Goal: Complete application form: Complete application form

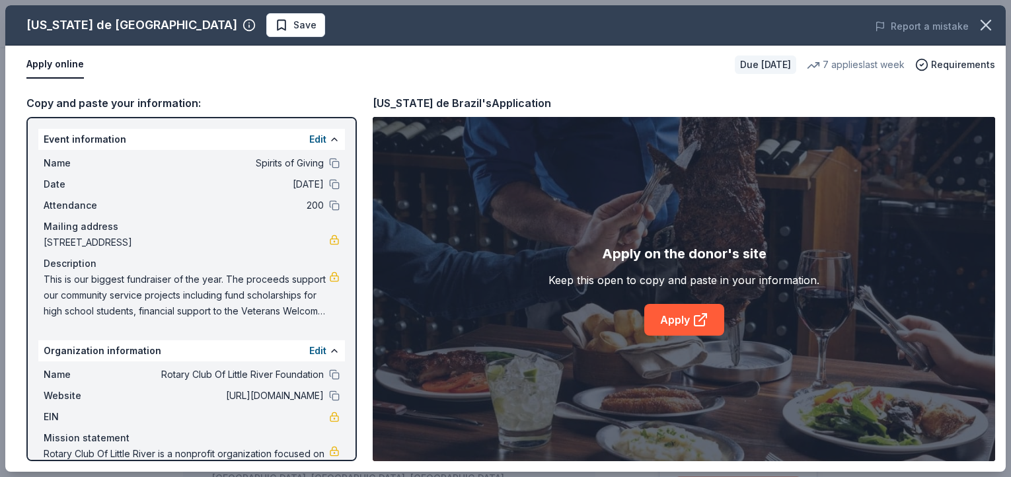
scroll to position [291, 0]
click at [980, 27] on icon "button" at bounding box center [985, 25] width 18 height 18
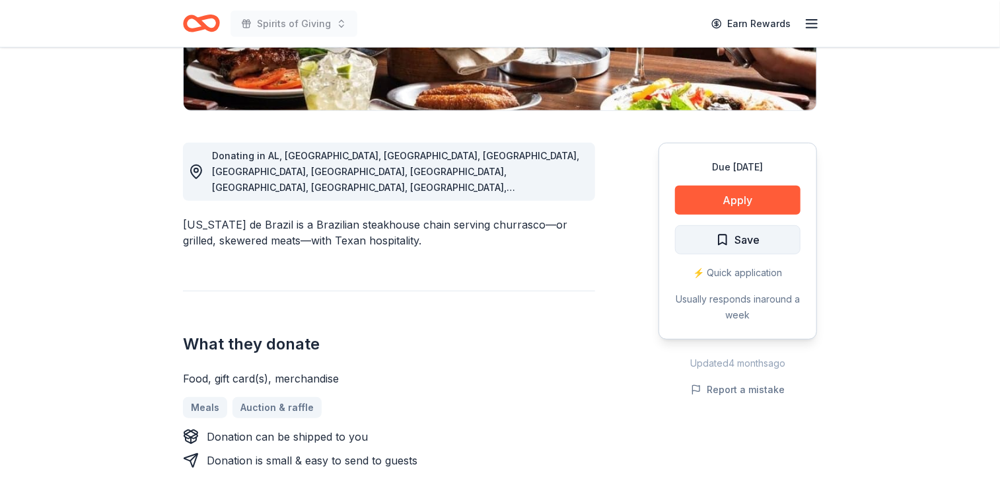
click at [743, 240] on span "Save" at bounding box center [747, 239] width 25 height 17
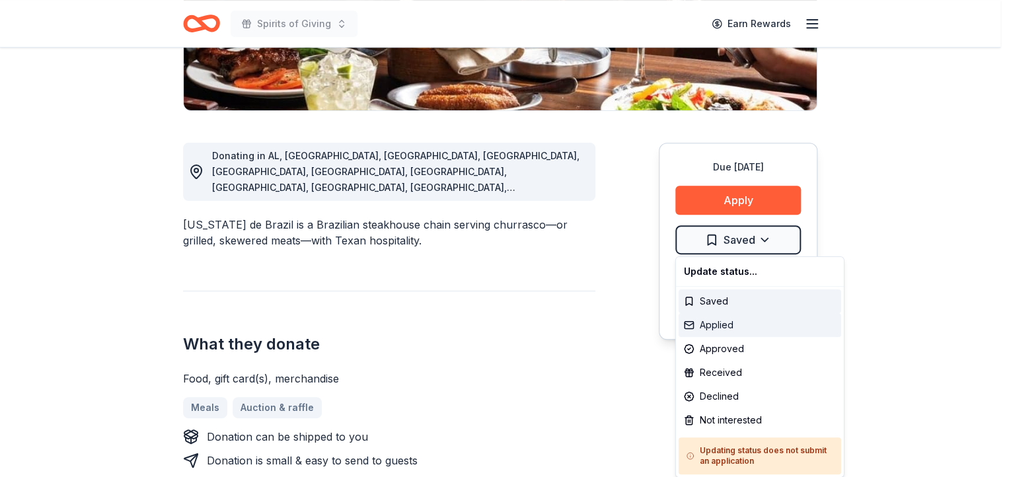
click at [731, 324] on div "Applied" at bounding box center [759, 325] width 163 height 24
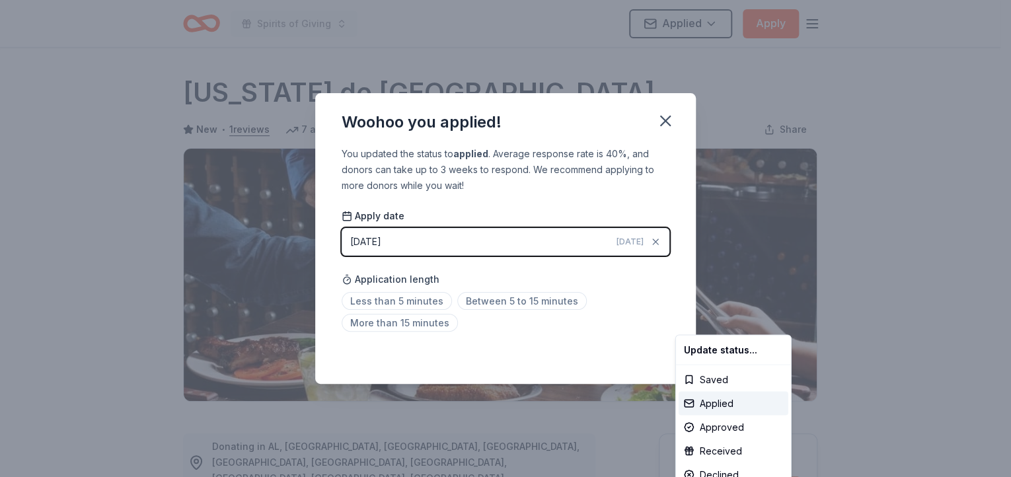
click at [519, 300] on html "Spirits of Giving Applied Apply Due in 124 days Share Texas de Brazil New • 1 r…" at bounding box center [505, 238] width 1011 height 477
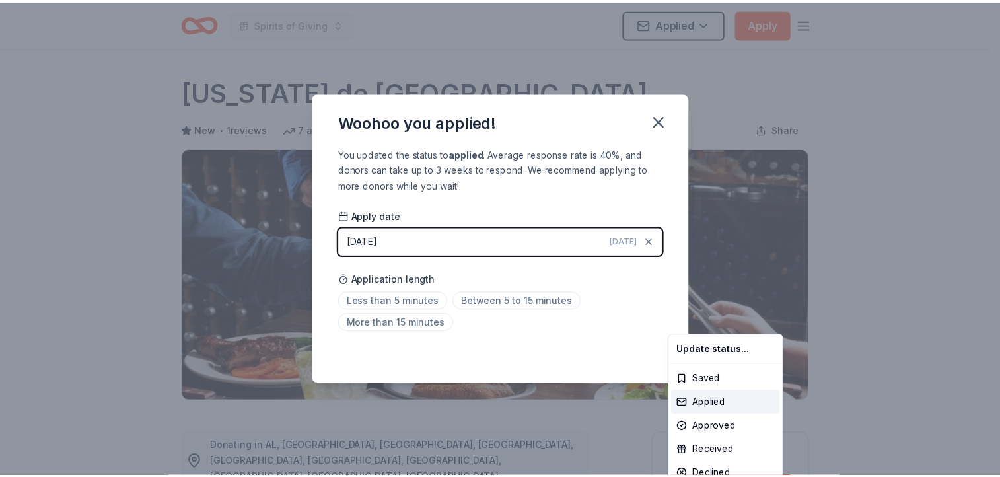
scroll to position [291, 0]
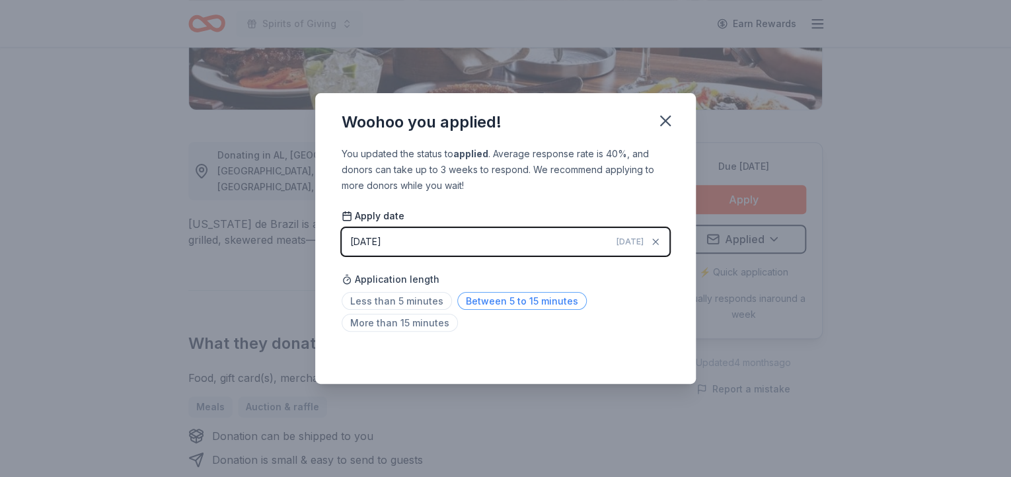
click at [521, 301] on span "Between 5 to 15 minutes" at bounding box center [521, 301] width 129 height 18
click at [662, 121] on icon "button" at bounding box center [665, 121] width 18 height 18
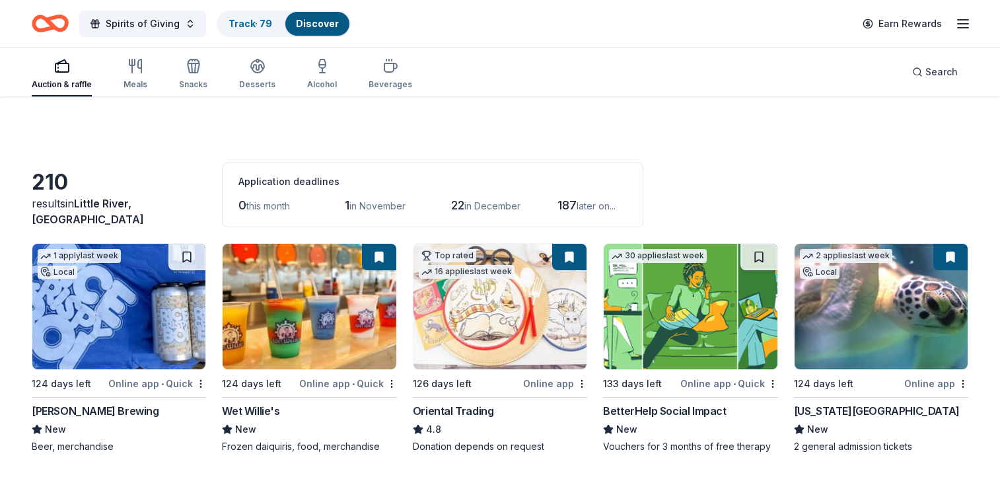
scroll to position [3351, 0]
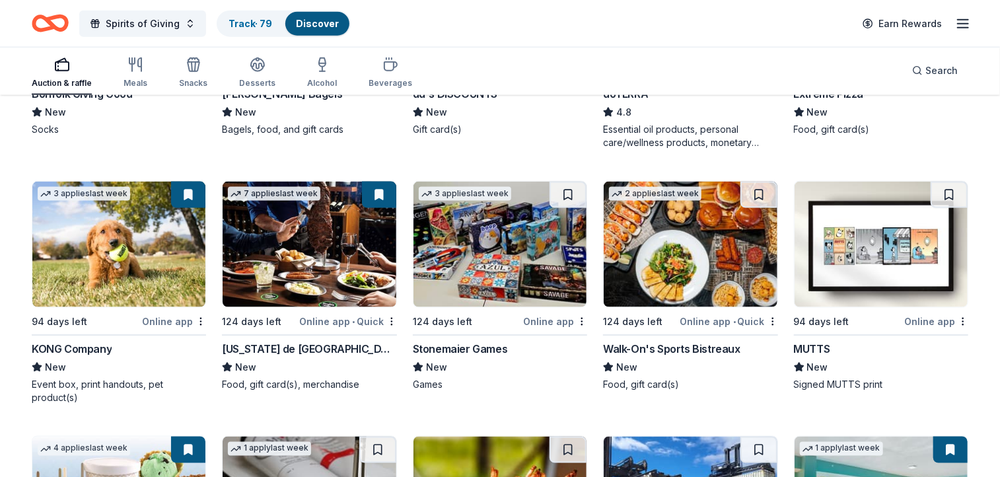
click at [684, 233] on img at bounding box center [690, 245] width 173 height 126
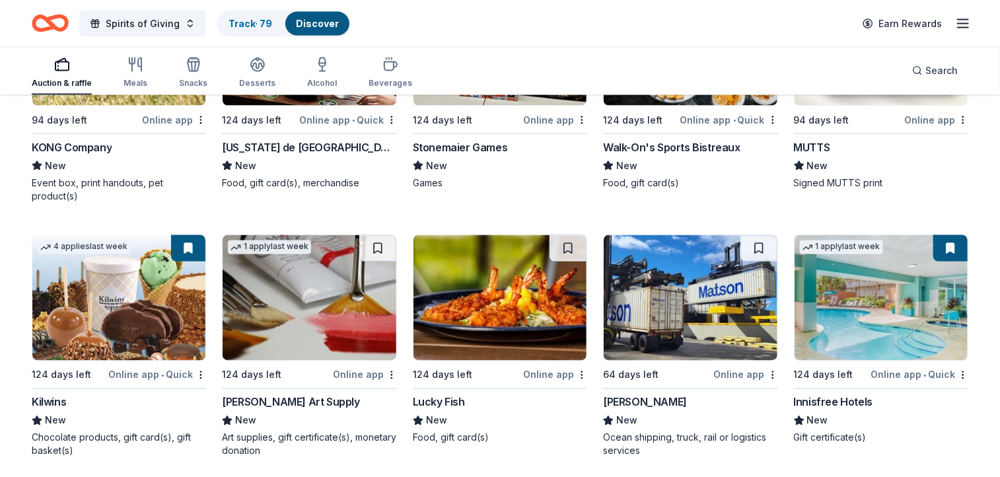
scroll to position [3567, 0]
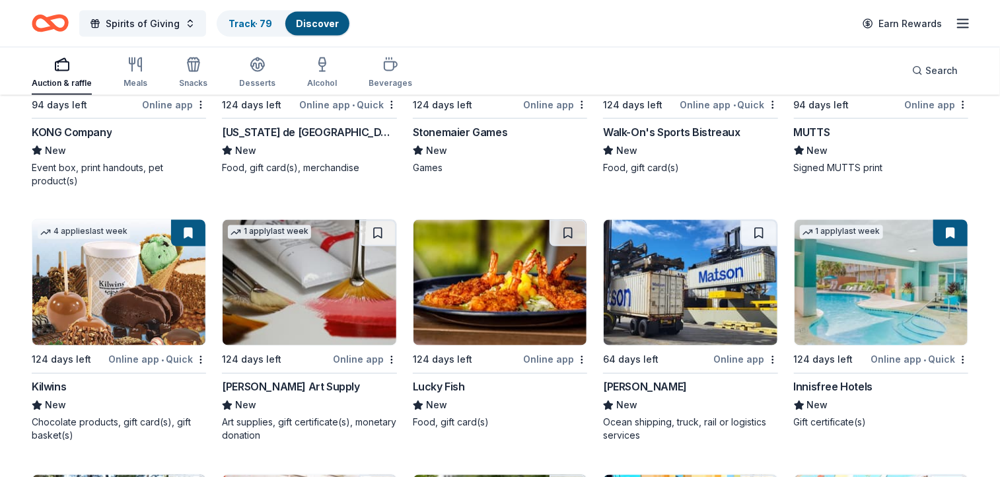
click at [518, 289] on img at bounding box center [500, 283] width 173 height 126
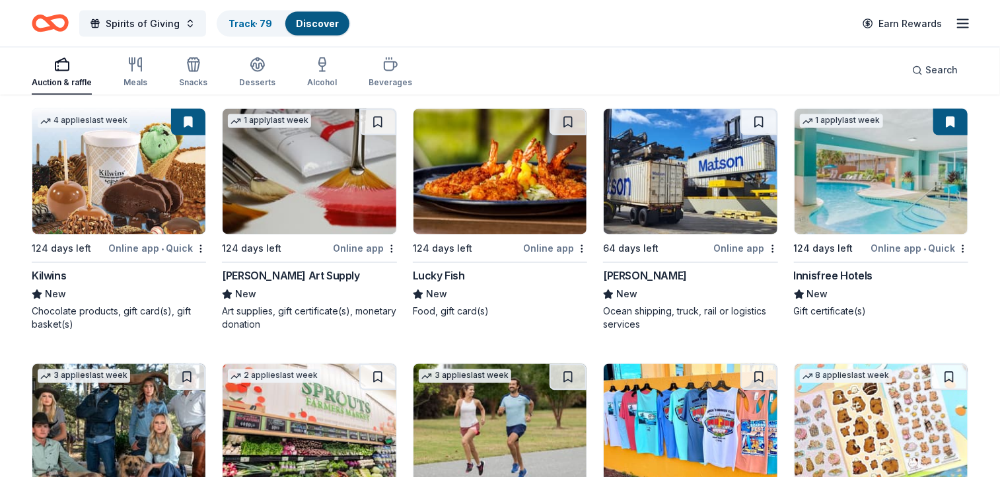
scroll to position [3790, 0]
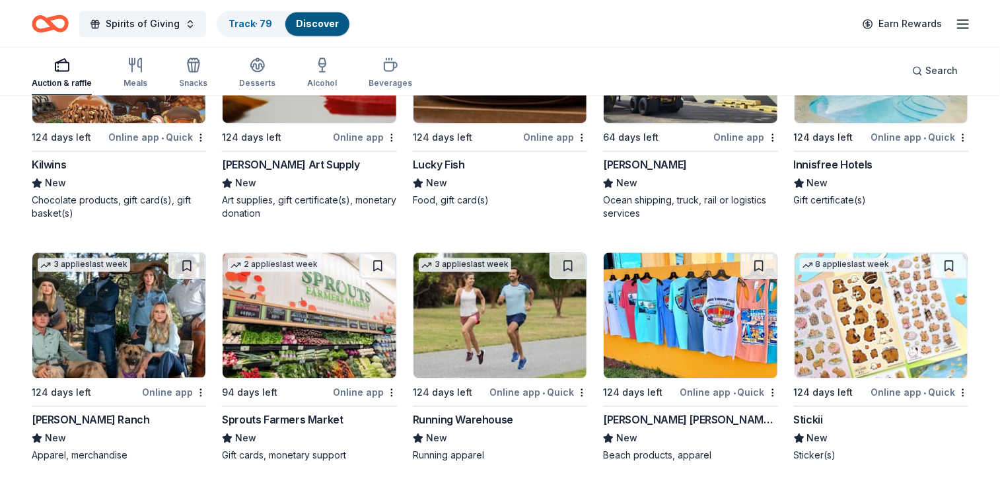
click at [305, 305] on img at bounding box center [309, 315] width 173 height 126
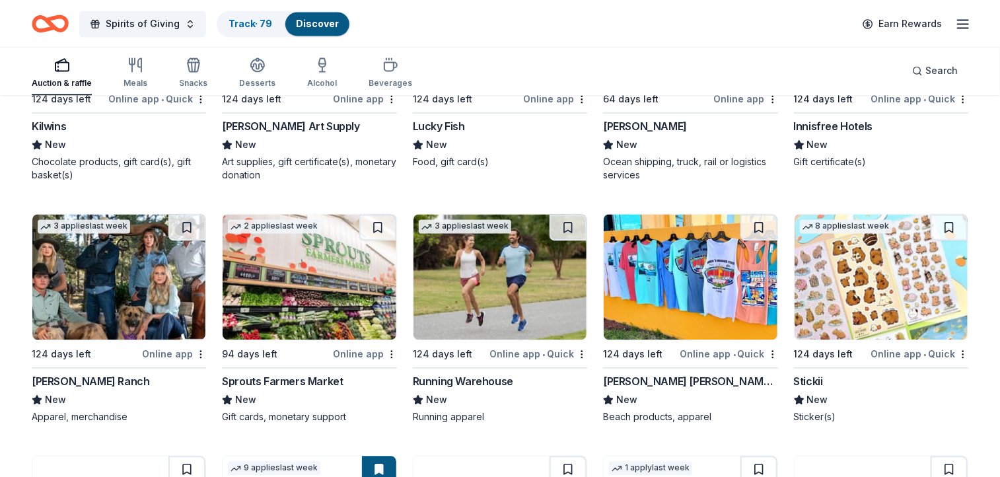
scroll to position [3862, 0]
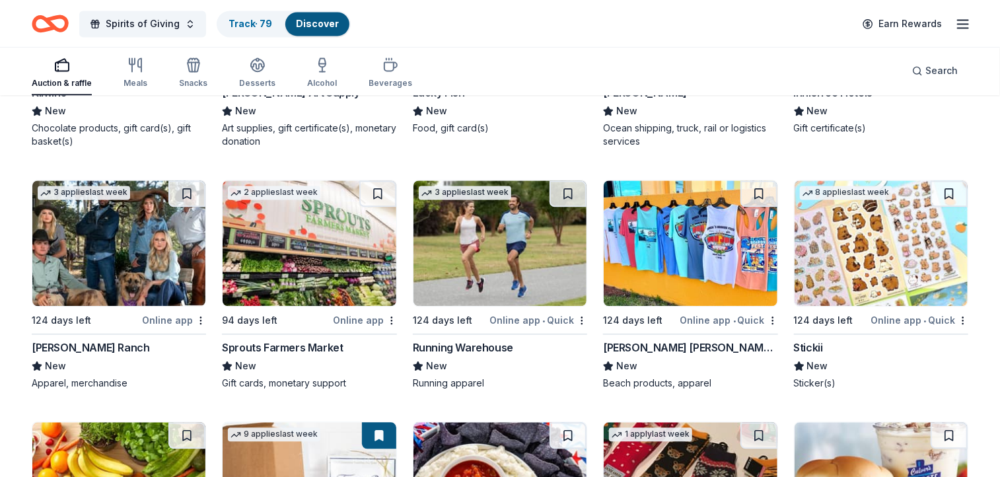
click at [853, 246] on img at bounding box center [881, 243] width 173 height 126
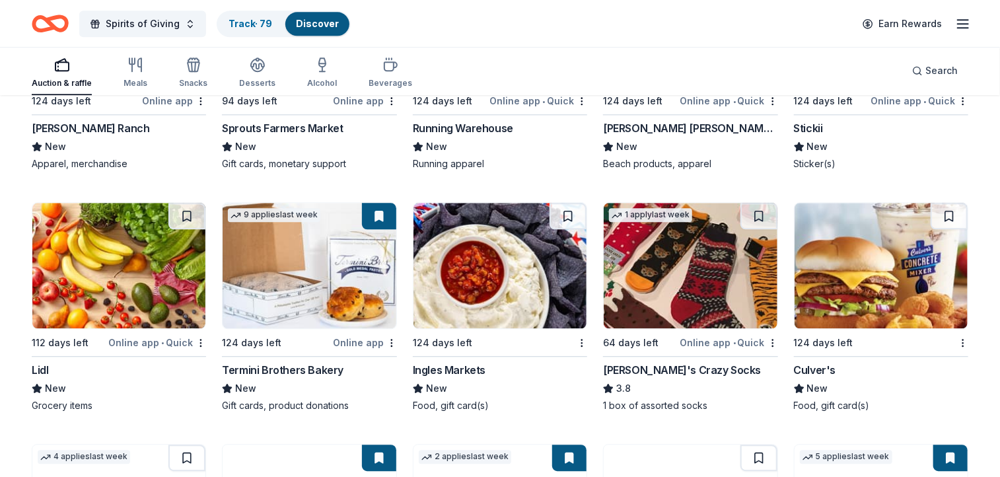
scroll to position [4104, 0]
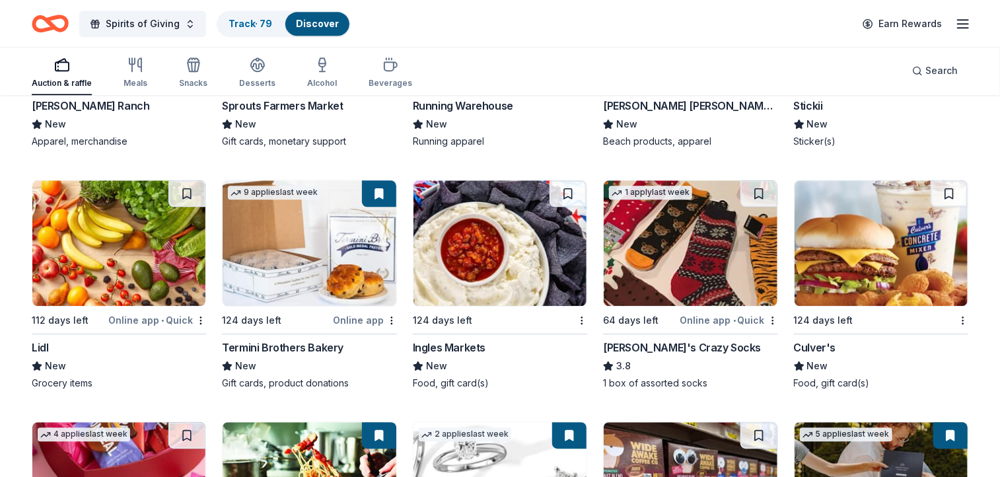
click at [881, 252] on img at bounding box center [881, 243] width 173 height 126
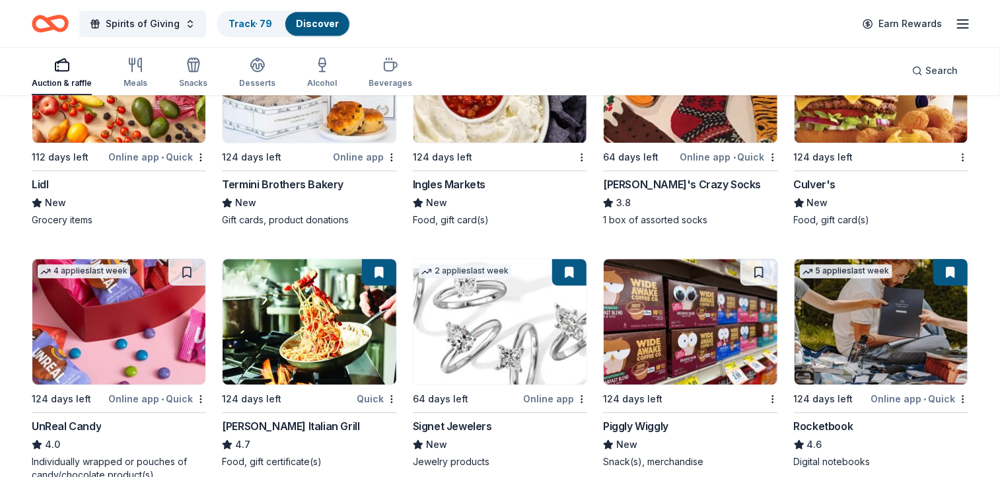
scroll to position [4289, 0]
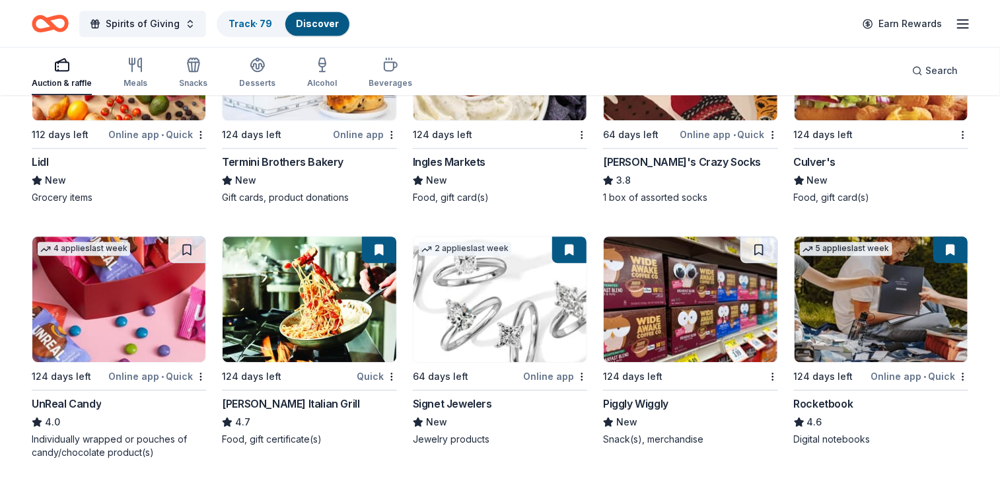
click at [686, 307] on img at bounding box center [690, 300] width 173 height 126
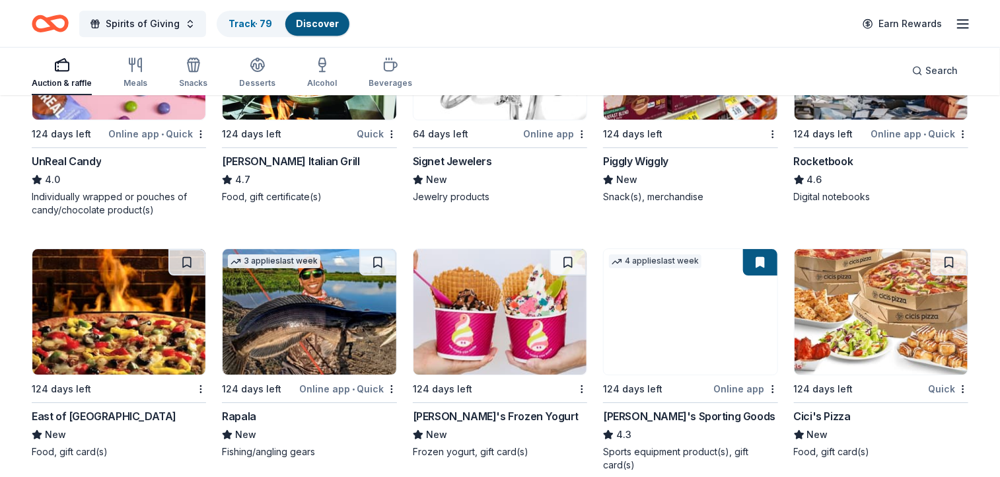
scroll to position [4557, 0]
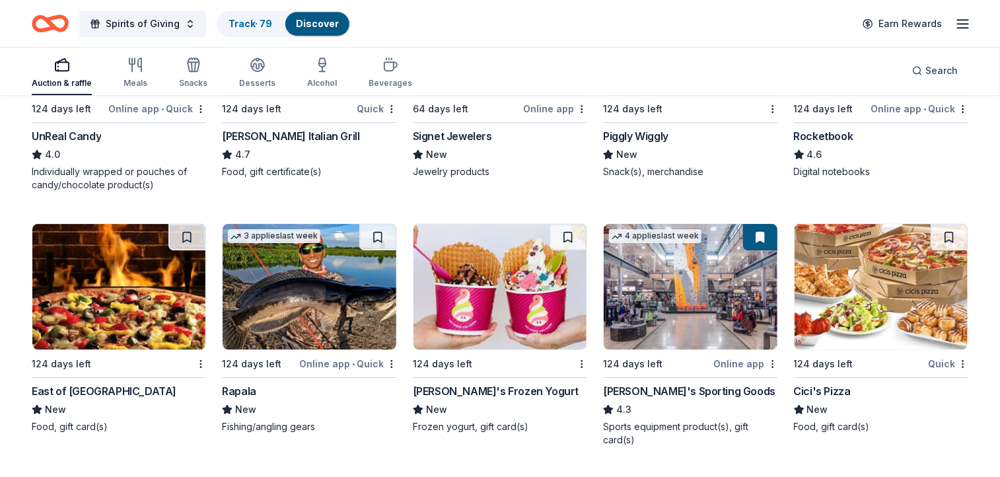
click at [679, 291] on img at bounding box center [690, 287] width 173 height 126
click at [872, 295] on img at bounding box center [881, 287] width 173 height 126
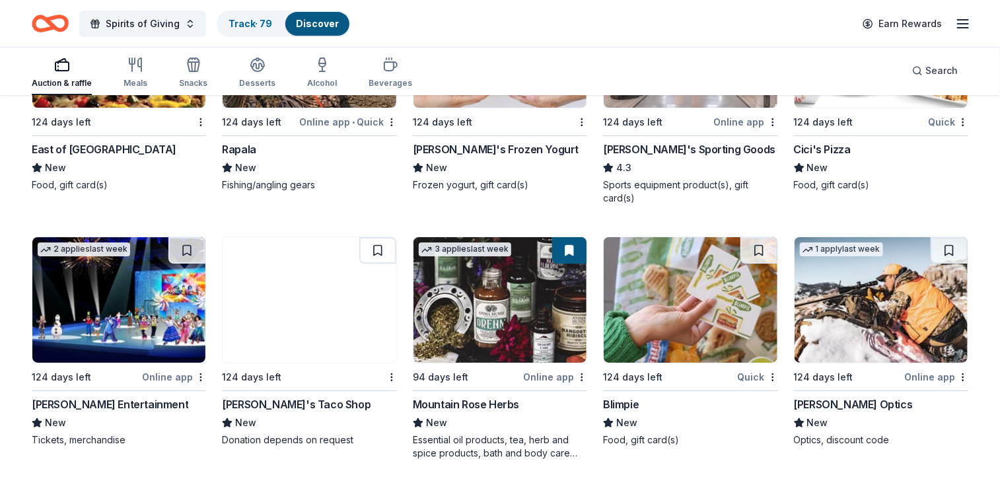
scroll to position [4812, 0]
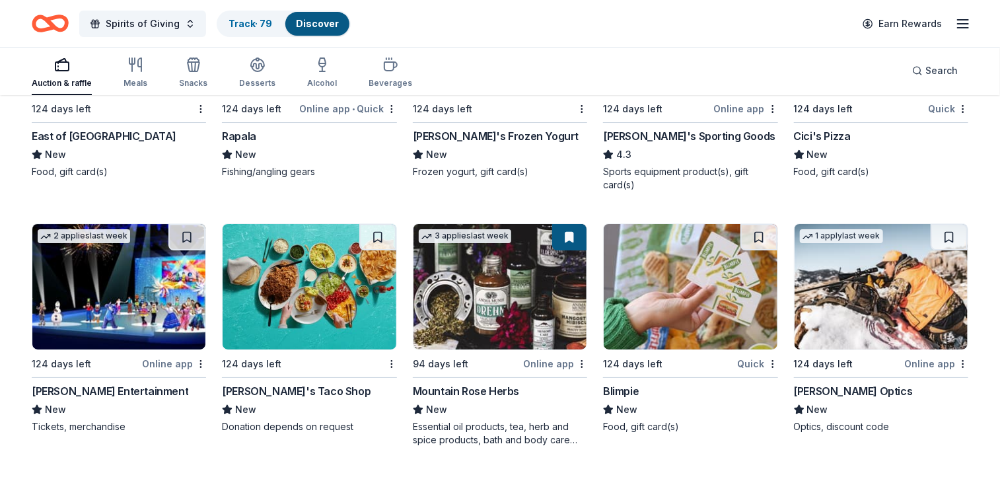
click at [700, 289] on img at bounding box center [690, 287] width 173 height 126
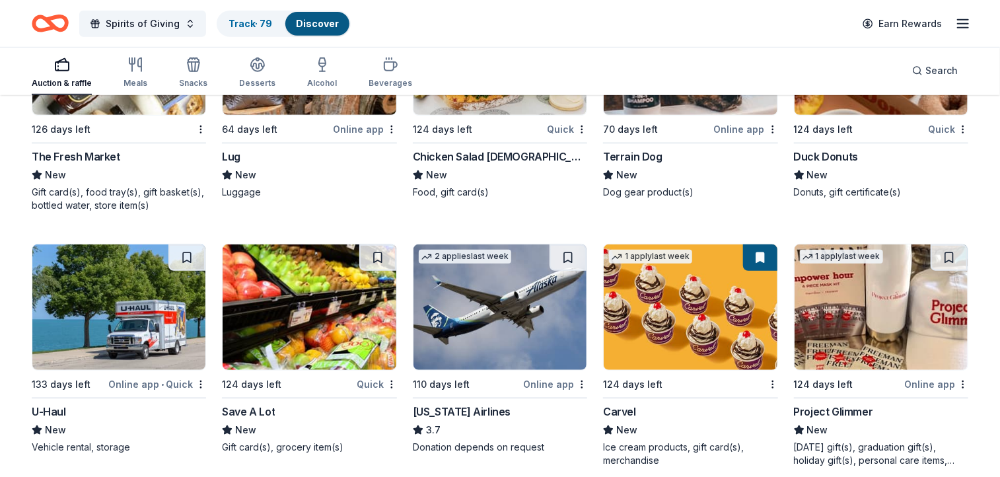
scroll to position [5315, 0]
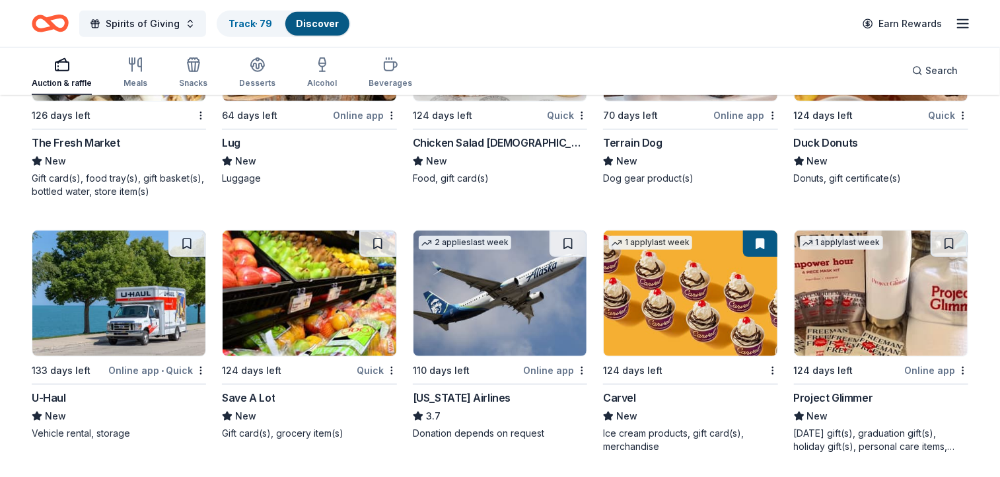
click at [307, 297] on img at bounding box center [309, 294] width 173 height 126
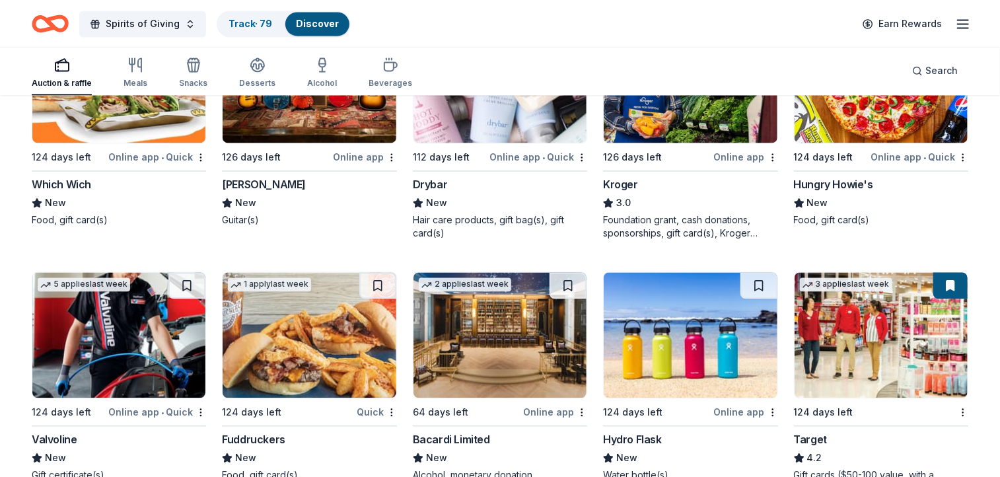
scroll to position [6337, 0]
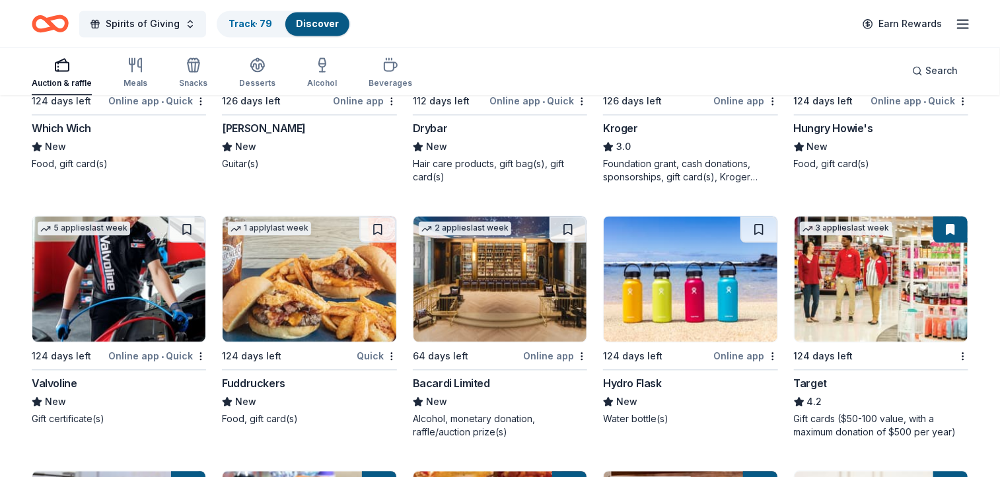
click at [312, 297] on img at bounding box center [309, 279] width 173 height 126
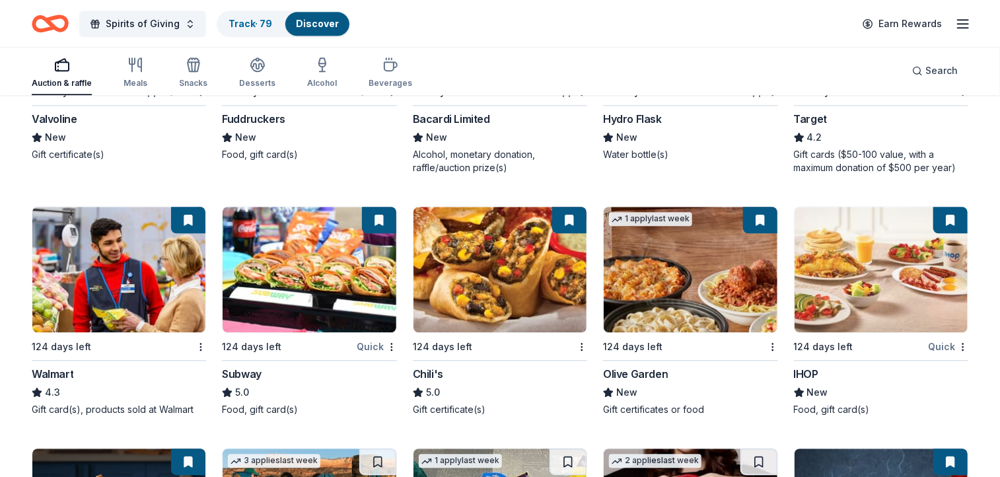
scroll to position [6592, 0]
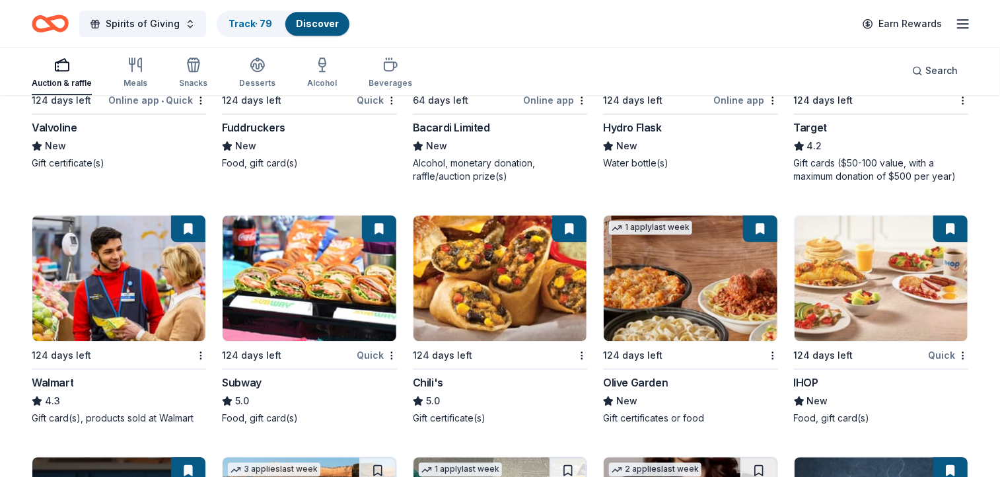
click at [688, 277] on img at bounding box center [690, 278] width 173 height 126
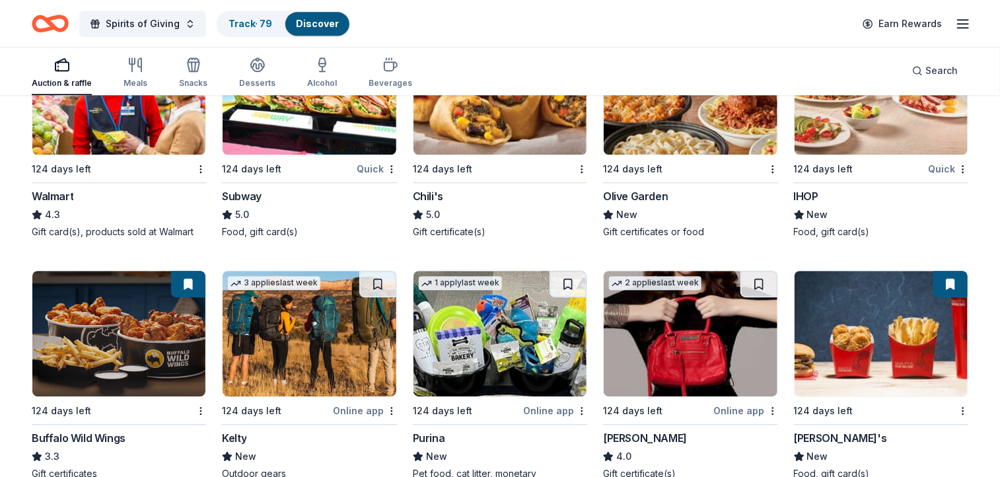
scroll to position [6813, 0]
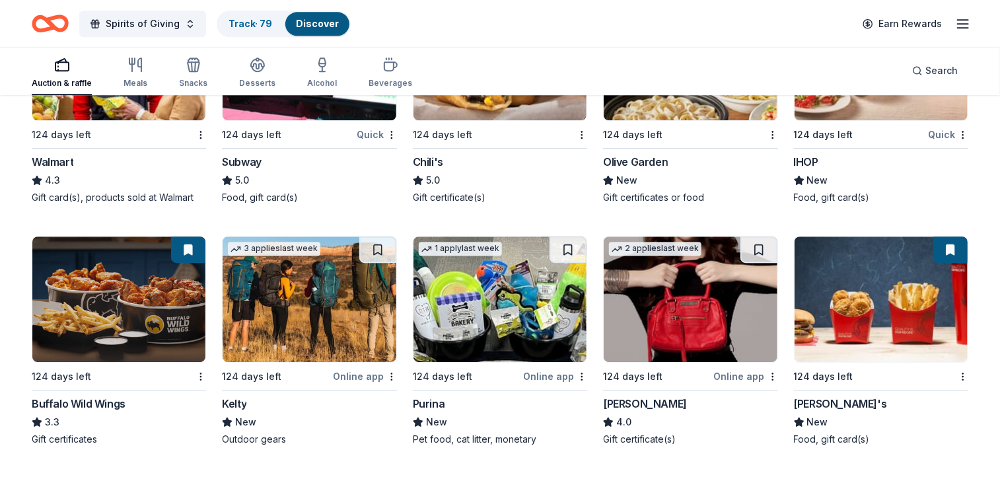
click at [107, 289] on img at bounding box center [118, 300] width 173 height 126
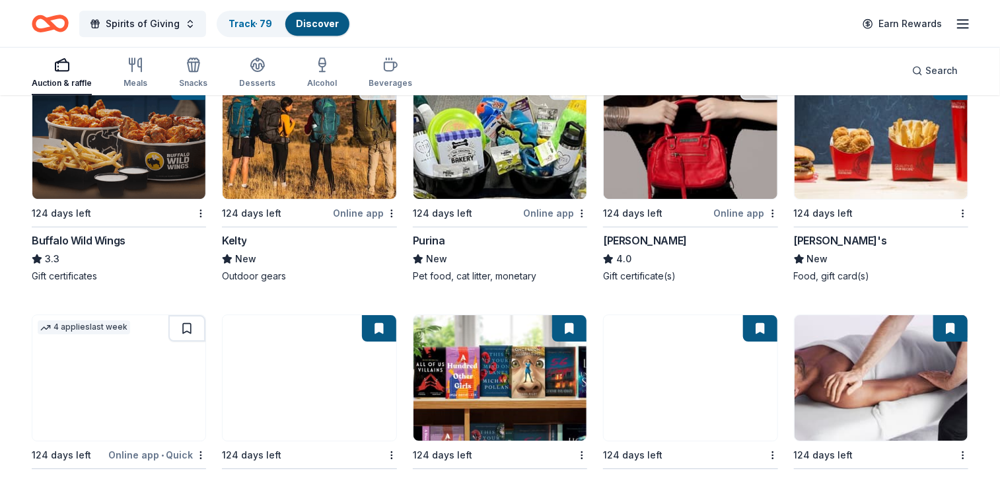
scroll to position [7040, 0]
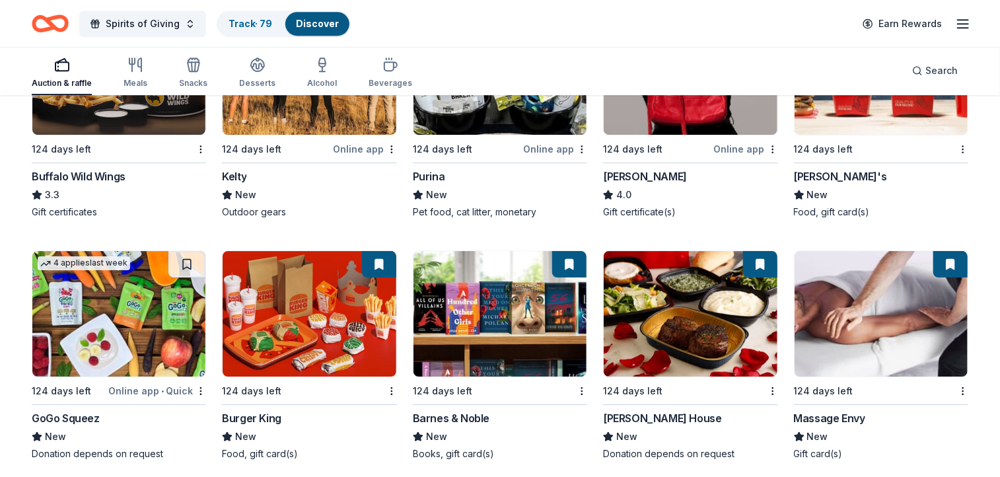
click at [508, 308] on img at bounding box center [500, 314] width 173 height 126
click at [314, 305] on img at bounding box center [309, 314] width 173 height 126
click at [702, 317] on img at bounding box center [690, 314] width 173 height 126
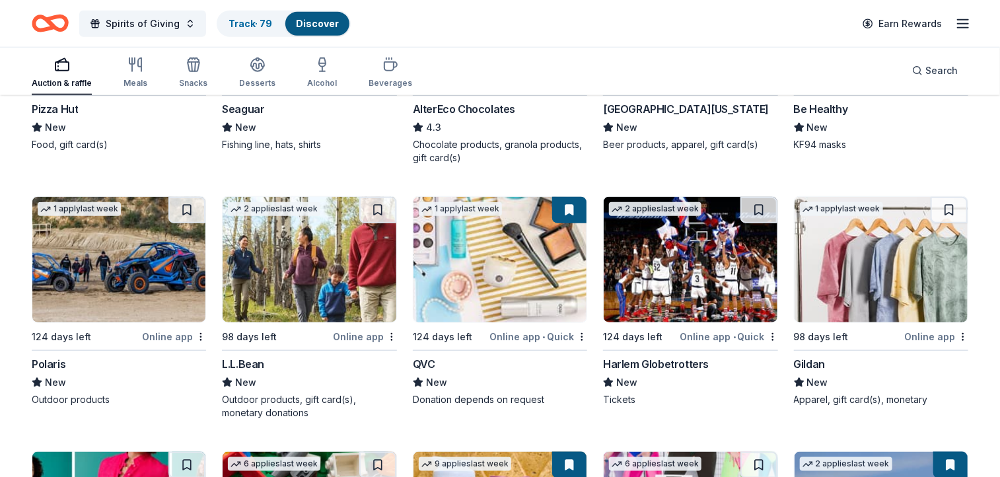
scroll to position [8106, 0]
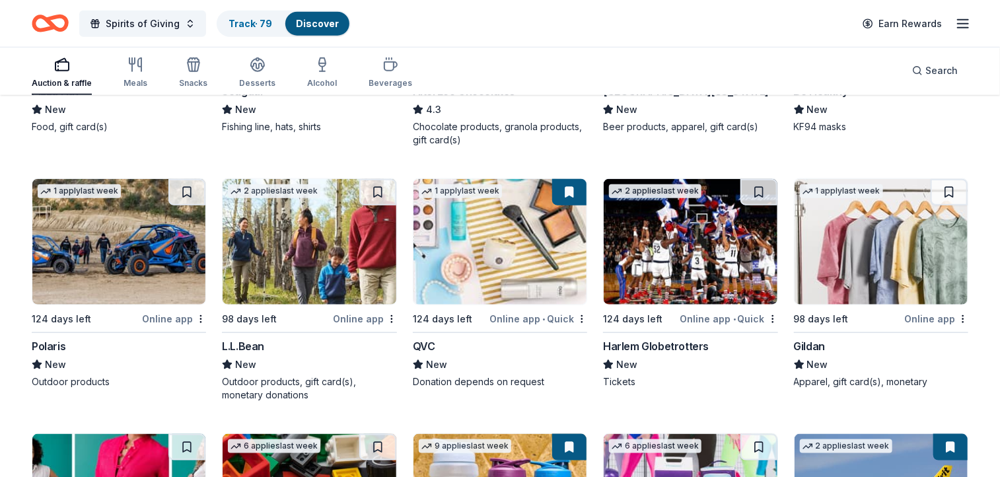
click at [307, 248] on img at bounding box center [309, 242] width 173 height 126
click at [500, 254] on img at bounding box center [500, 242] width 173 height 126
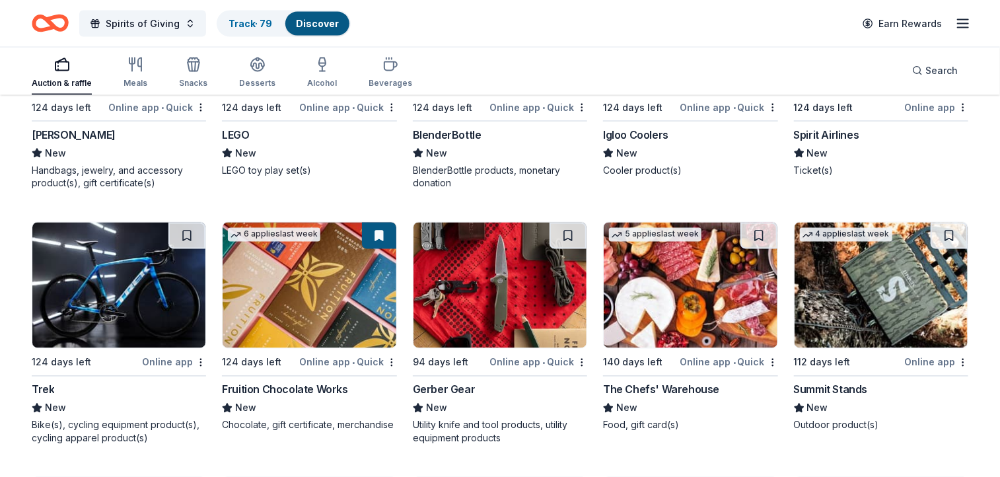
scroll to position [8584, 0]
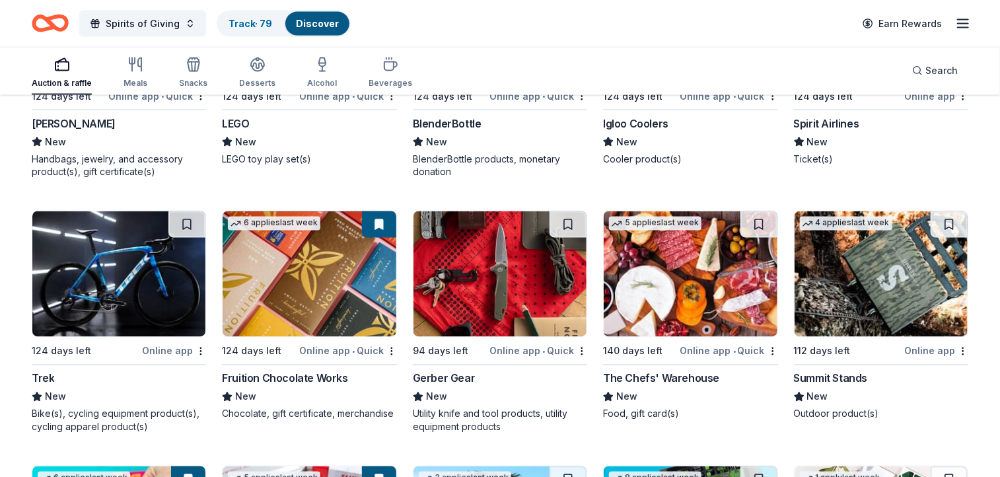
click at [684, 287] on img at bounding box center [690, 274] width 173 height 126
click at [284, 272] on img at bounding box center [309, 274] width 173 height 126
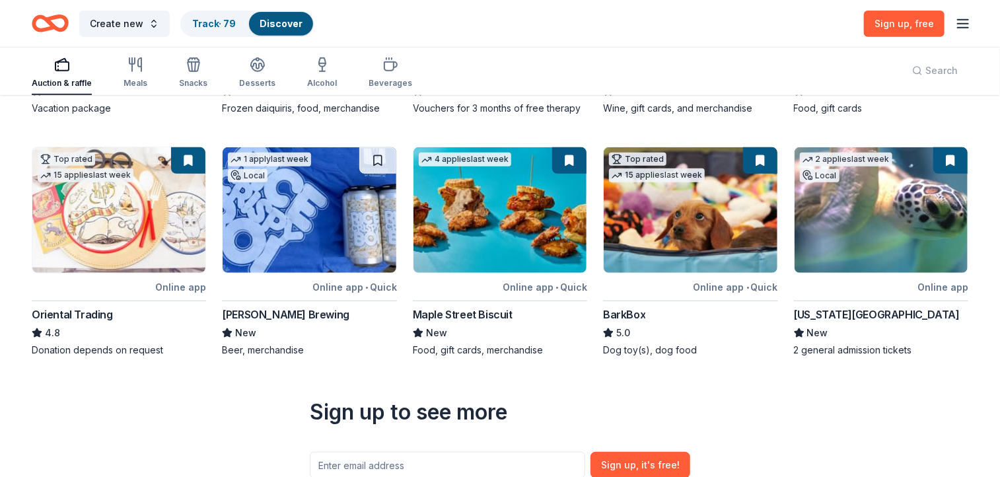
scroll to position [298, 0]
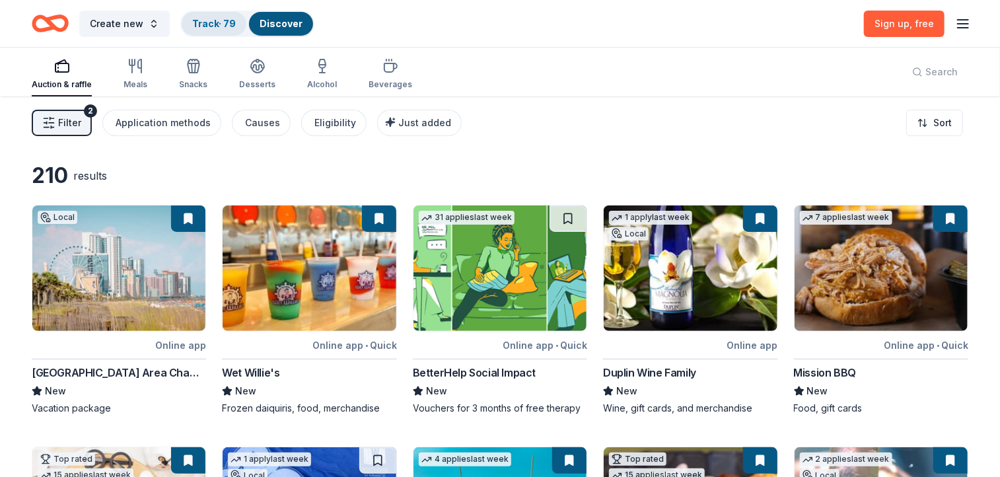
click at [194, 22] on link "Track · 79" at bounding box center [214, 23] width 44 height 11
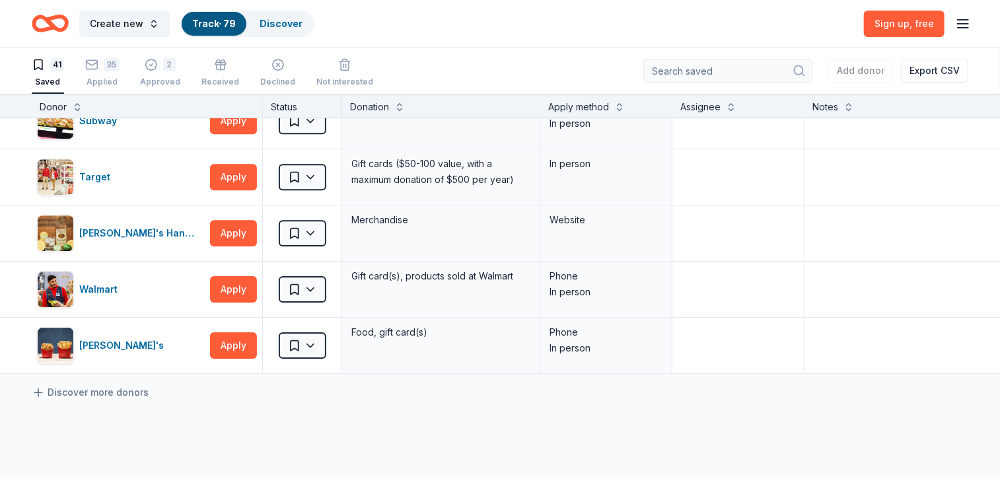
scroll to position [2048, 0]
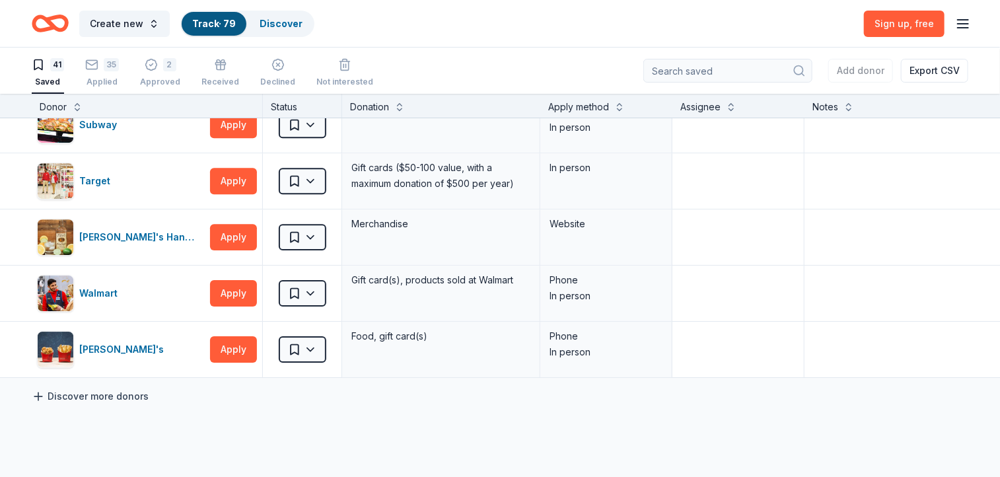
click at [34, 396] on icon at bounding box center [38, 396] width 8 height 0
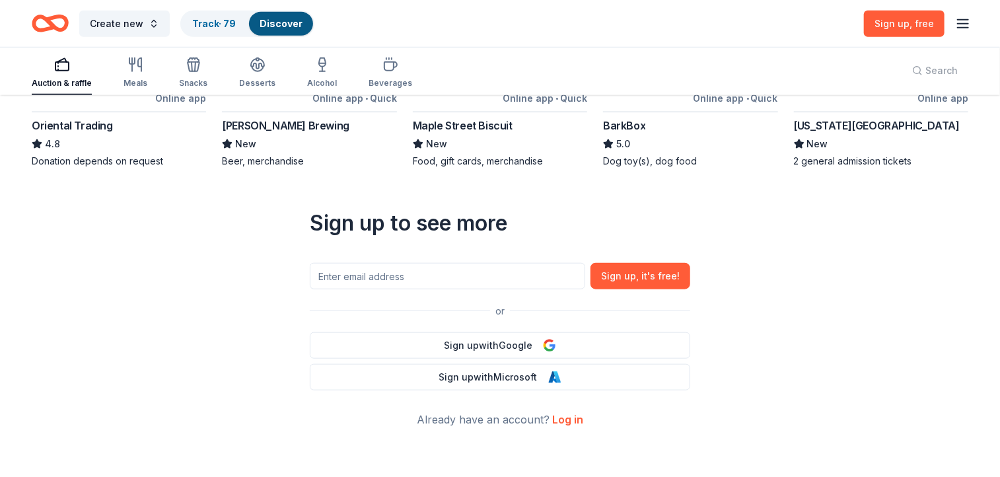
scroll to position [503, 0]
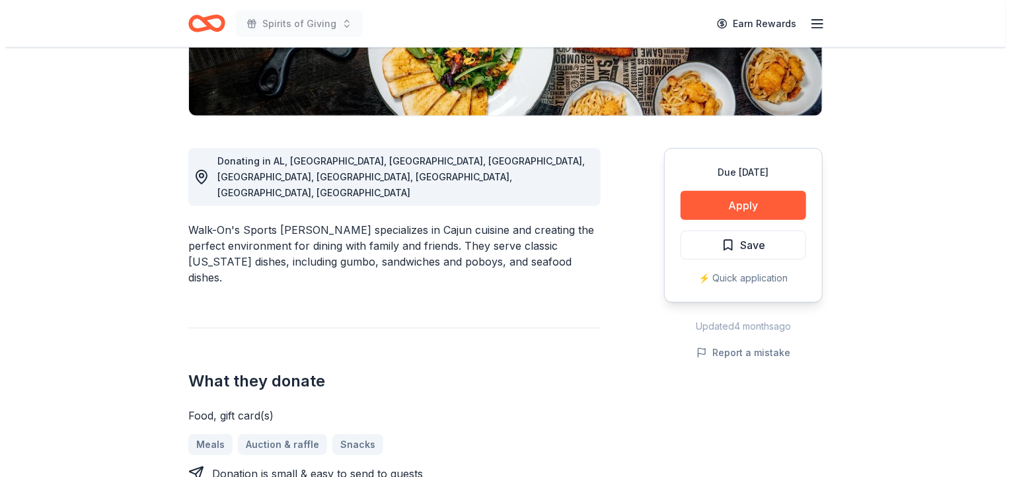
scroll to position [293, 0]
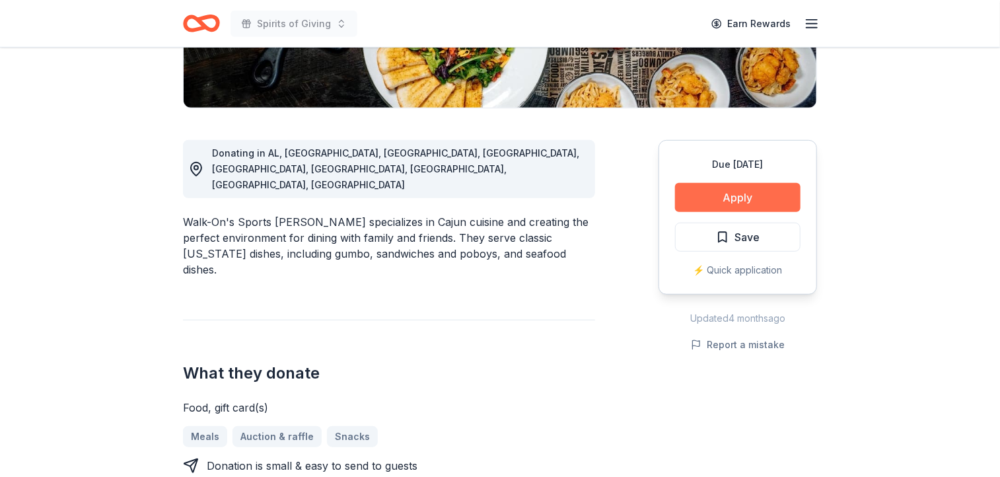
click at [736, 196] on button "Apply" at bounding box center [738, 197] width 126 height 29
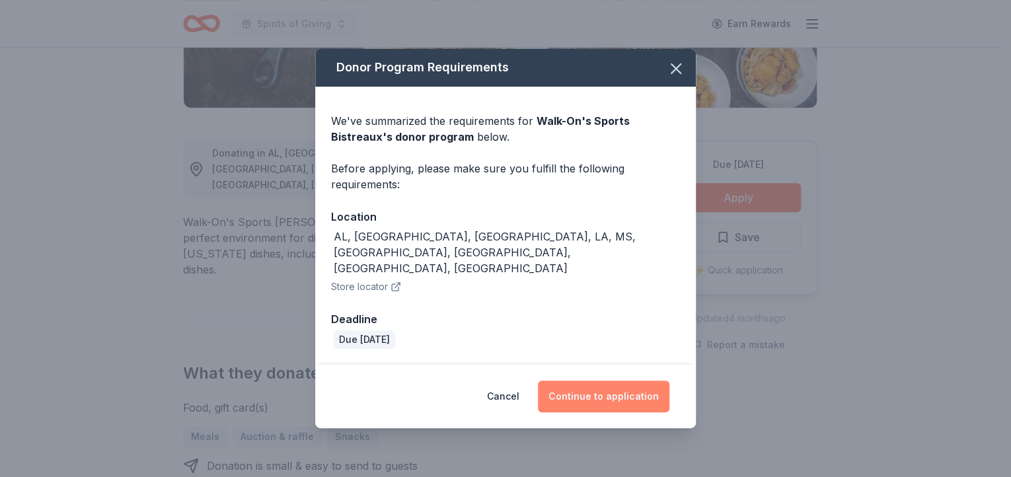
click at [605, 383] on button "Continue to application" at bounding box center [603, 397] width 131 height 32
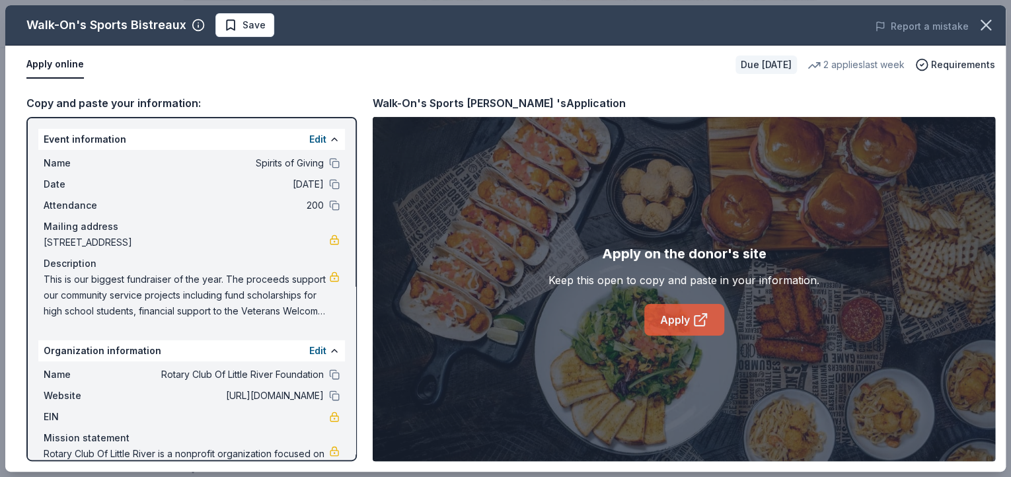
click at [688, 317] on link "Apply" at bounding box center [684, 320] width 80 height 32
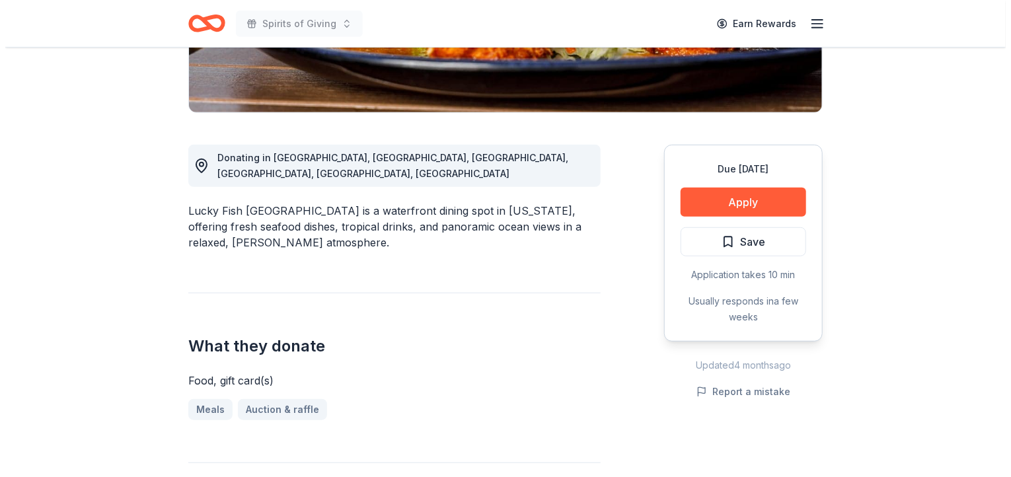
scroll to position [296, 0]
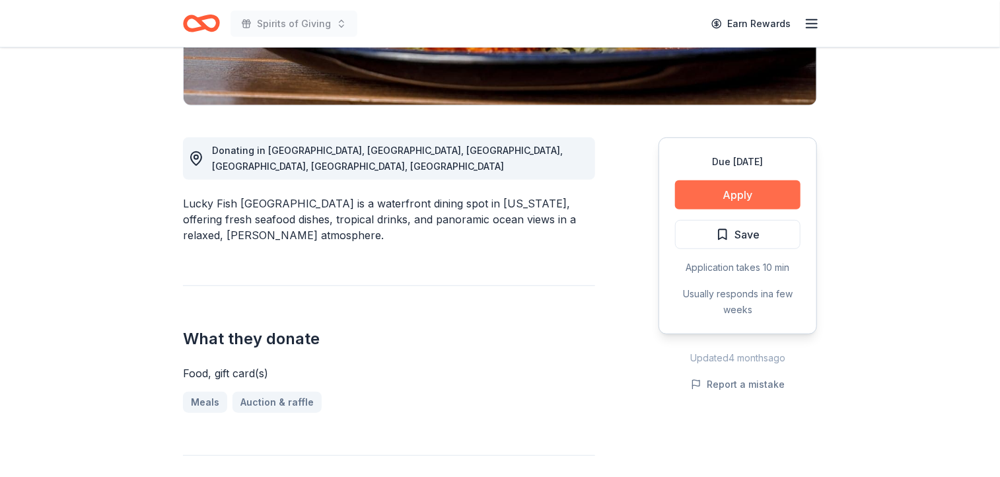
click at [737, 196] on button "Apply" at bounding box center [738, 194] width 126 height 29
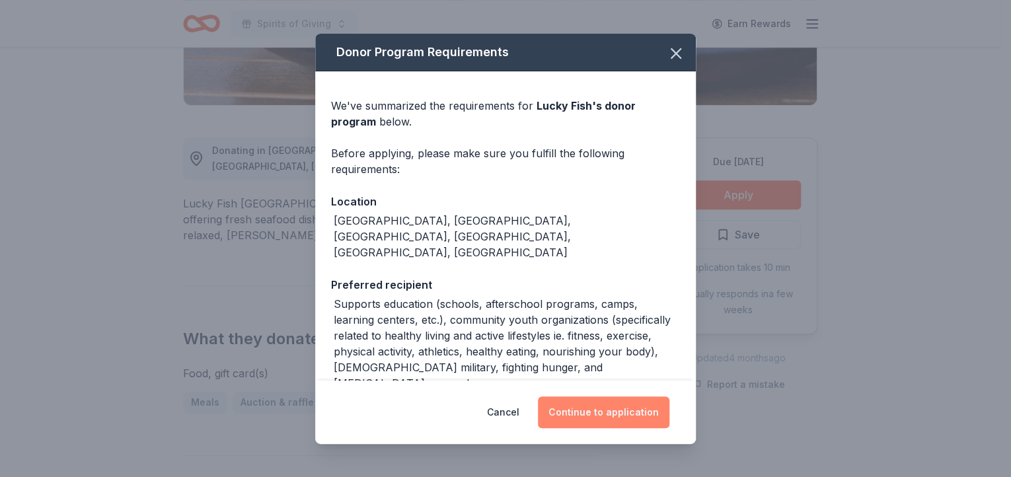
click at [614, 410] on button "Continue to application" at bounding box center [603, 412] width 131 height 32
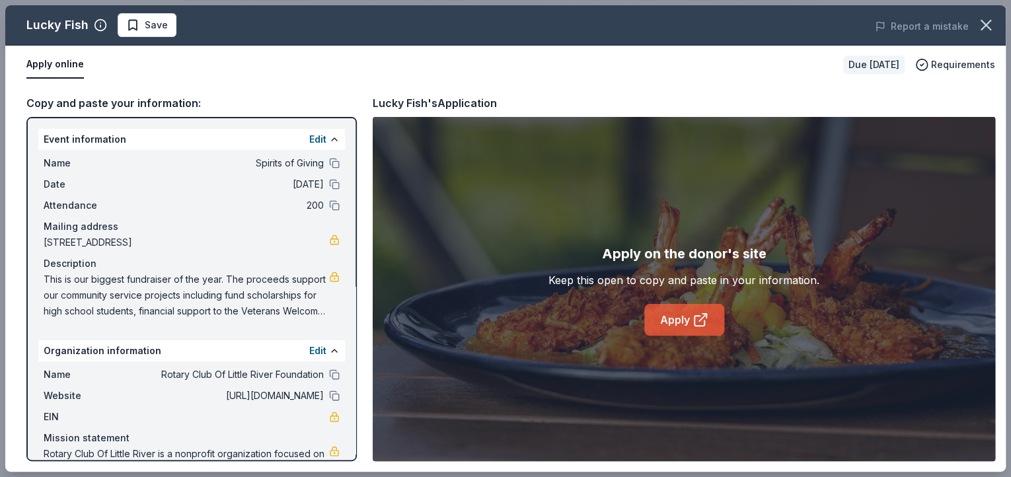
click at [696, 314] on icon at bounding box center [700, 320] width 16 height 16
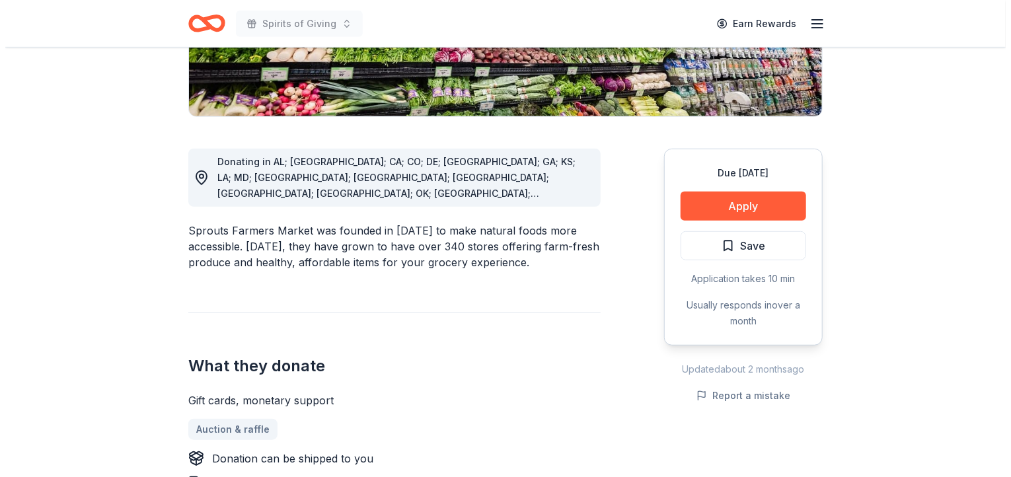
scroll to position [307, 0]
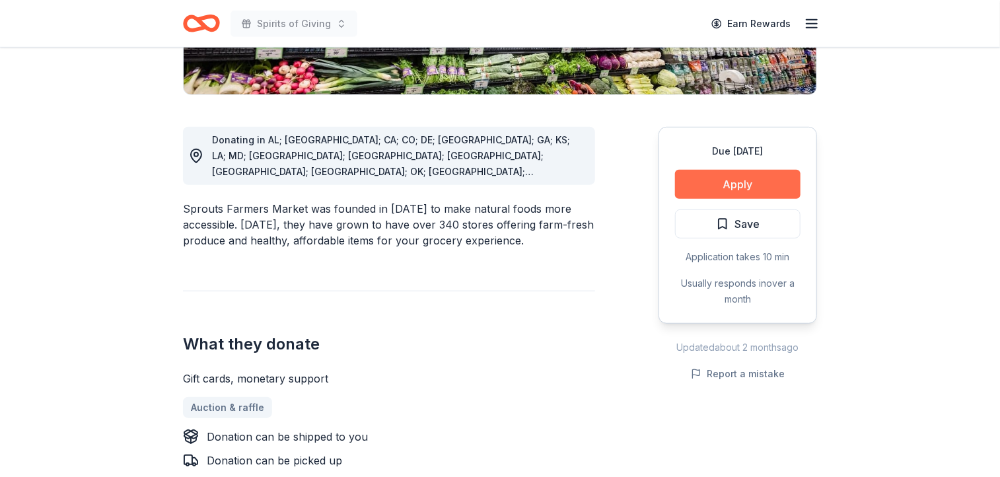
click at [744, 182] on button "Apply" at bounding box center [738, 184] width 126 height 29
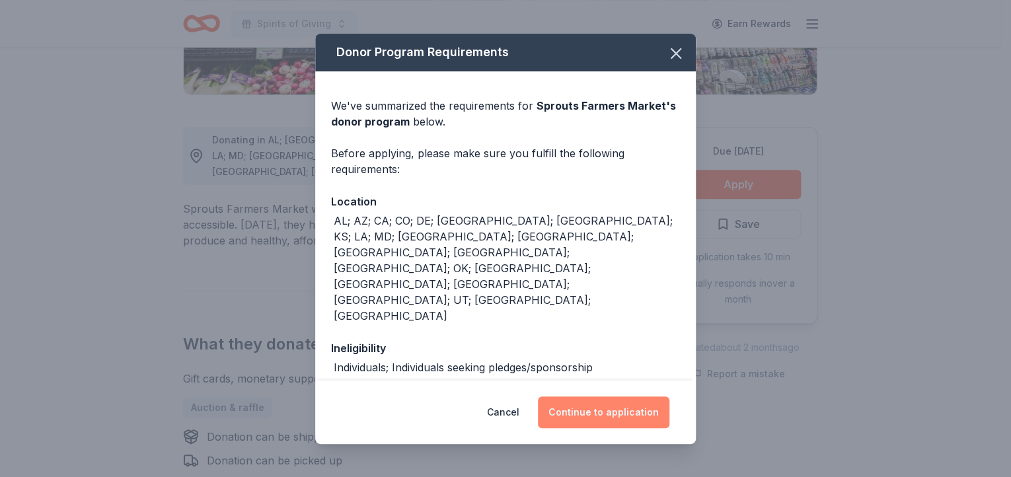
click at [601, 412] on button "Continue to application" at bounding box center [603, 412] width 131 height 32
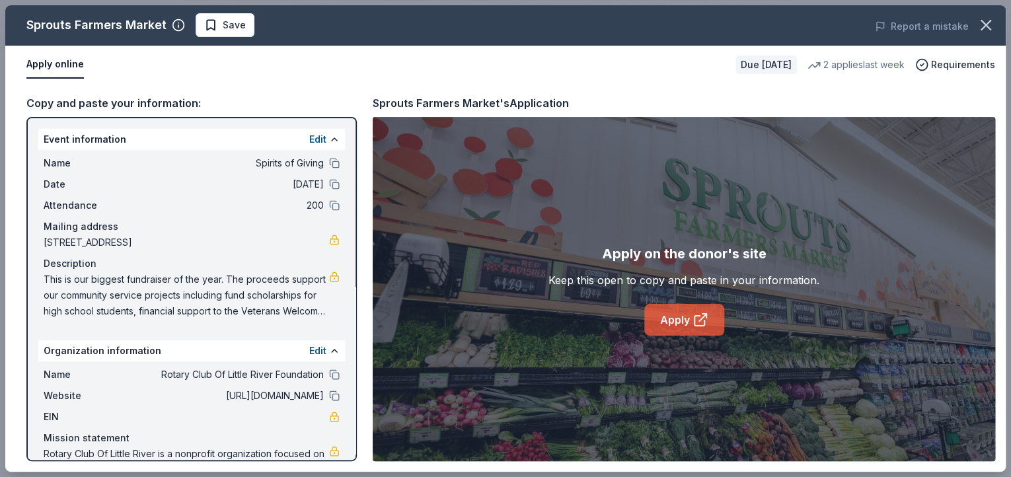
click at [694, 318] on icon at bounding box center [699, 321] width 10 height 10
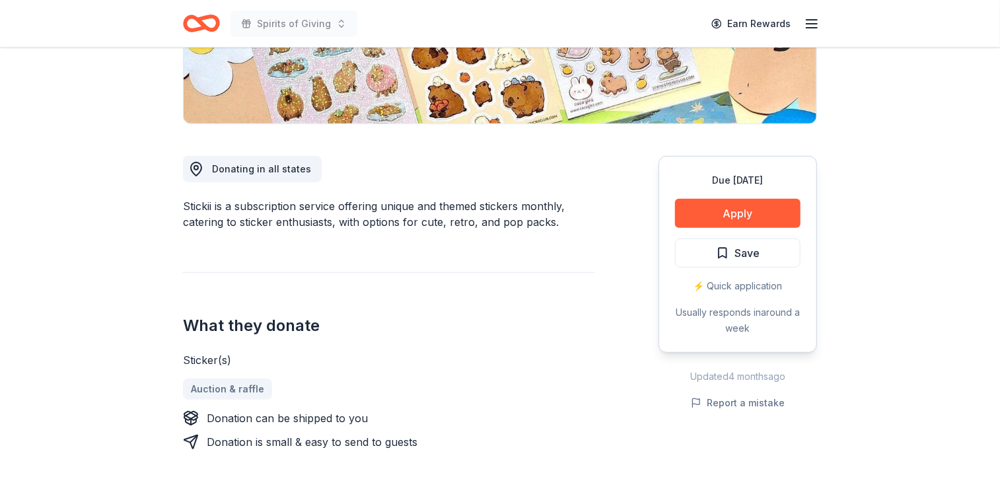
scroll to position [291, 0]
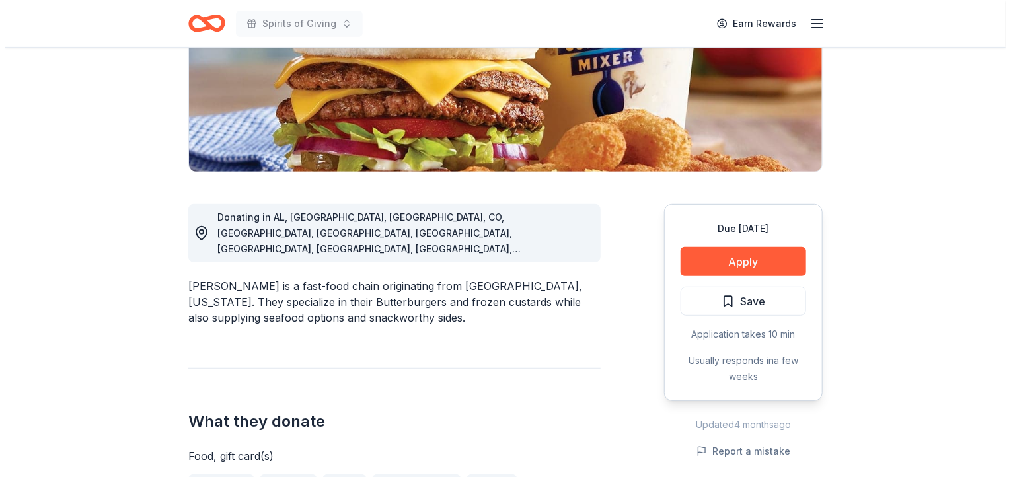
scroll to position [260, 0]
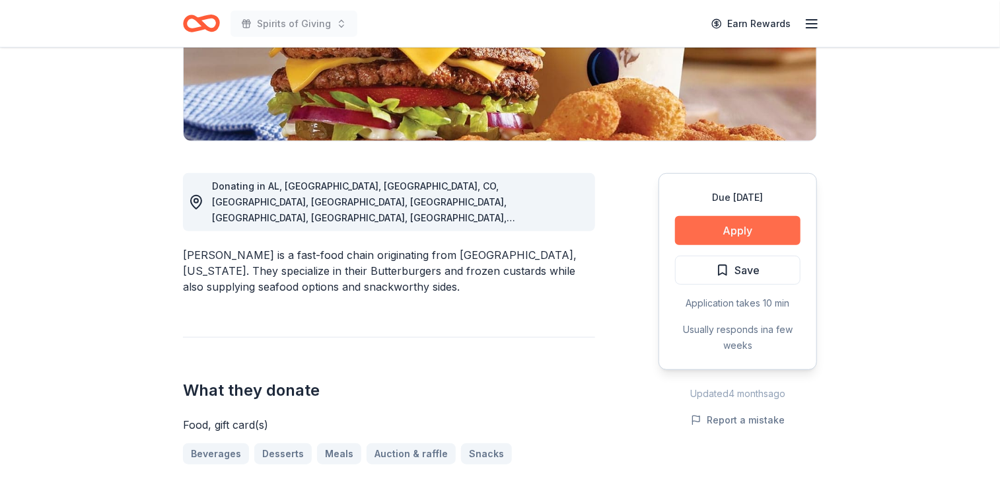
click at [739, 230] on button "Apply" at bounding box center [738, 230] width 126 height 29
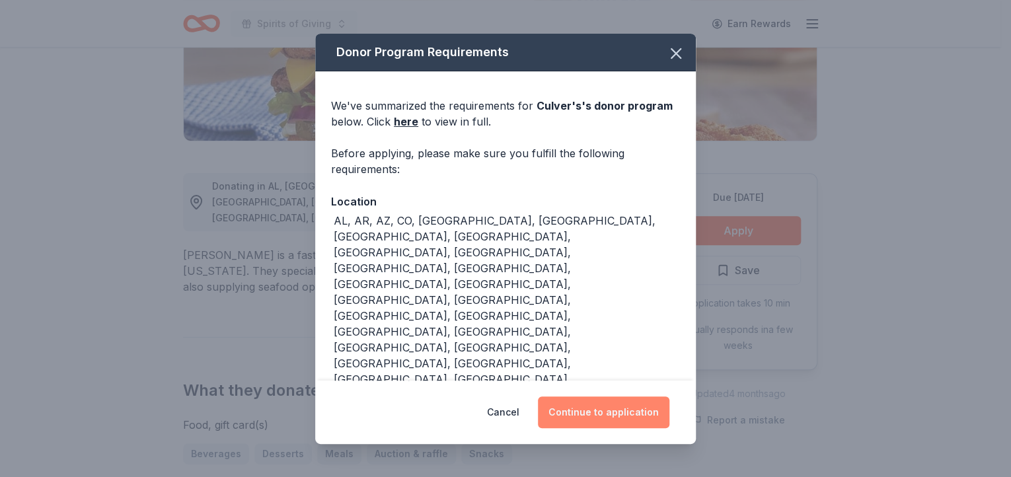
click at [614, 410] on button "Continue to application" at bounding box center [603, 412] width 131 height 32
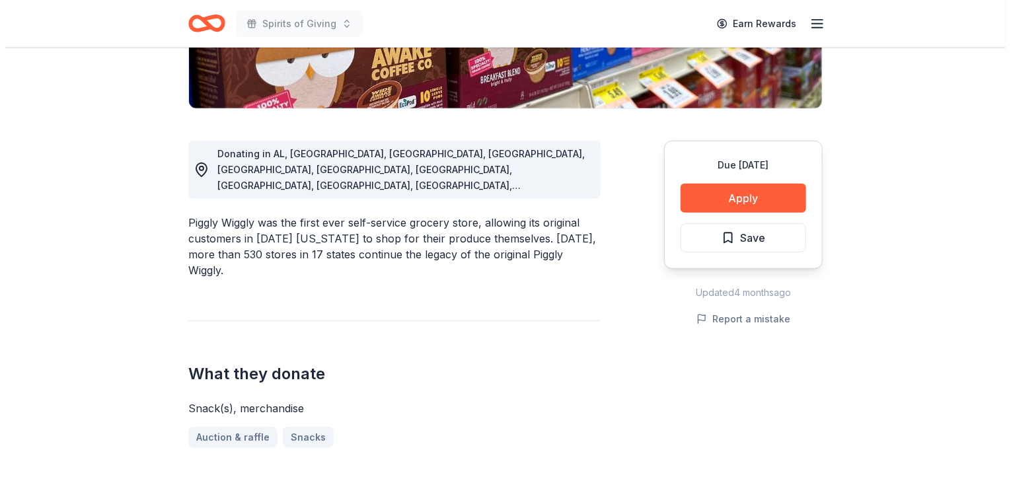
scroll to position [322, 0]
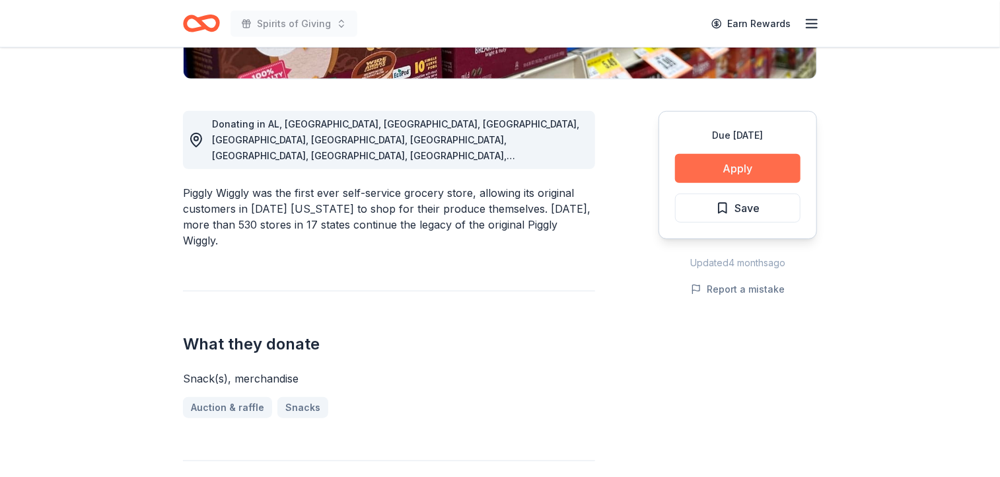
click at [743, 168] on button "Apply" at bounding box center [738, 168] width 126 height 29
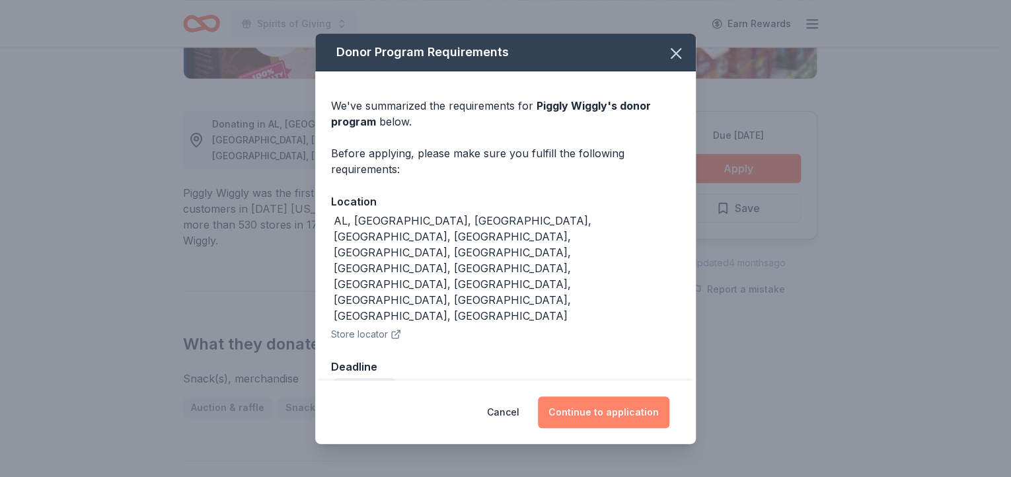
click at [613, 396] on button "Continue to application" at bounding box center [603, 412] width 131 height 32
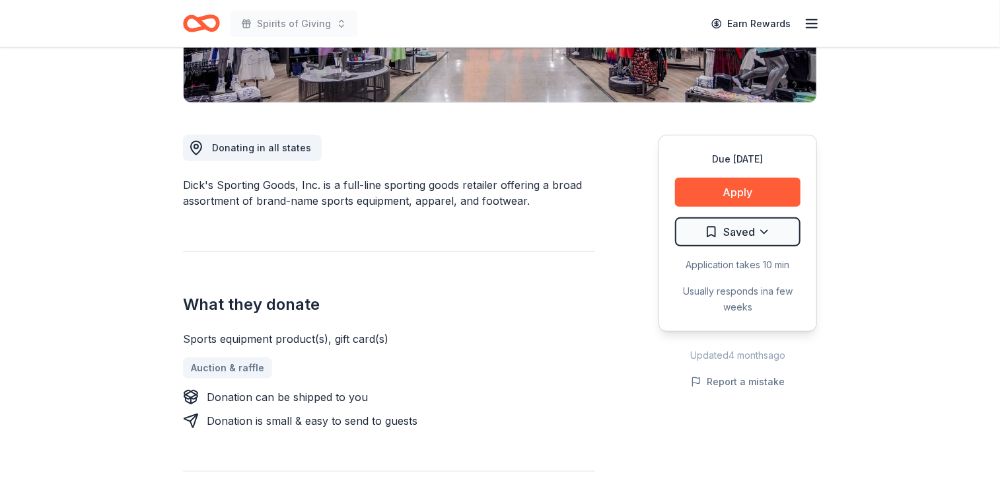
scroll to position [312, 0]
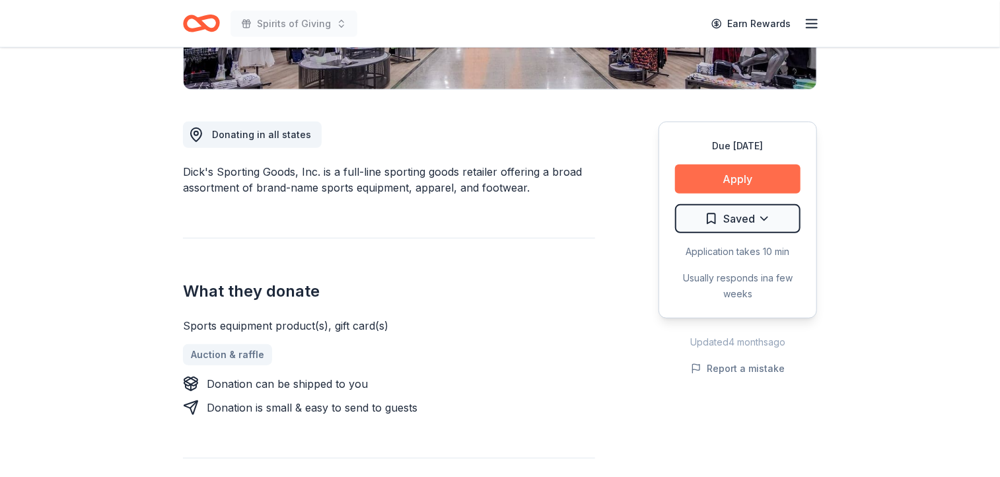
click at [745, 175] on button "Apply" at bounding box center [738, 178] width 126 height 29
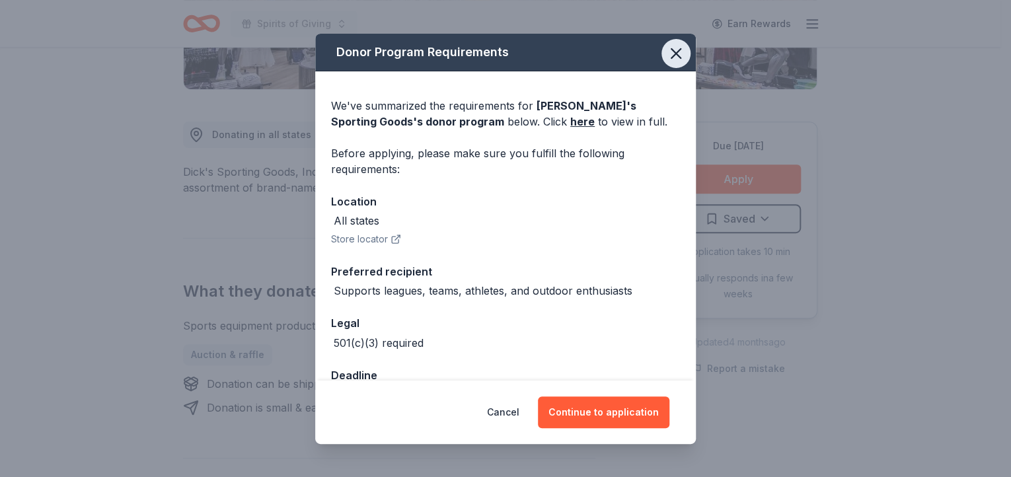
click at [671, 55] on icon "button" at bounding box center [675, 53] width 9 height 9
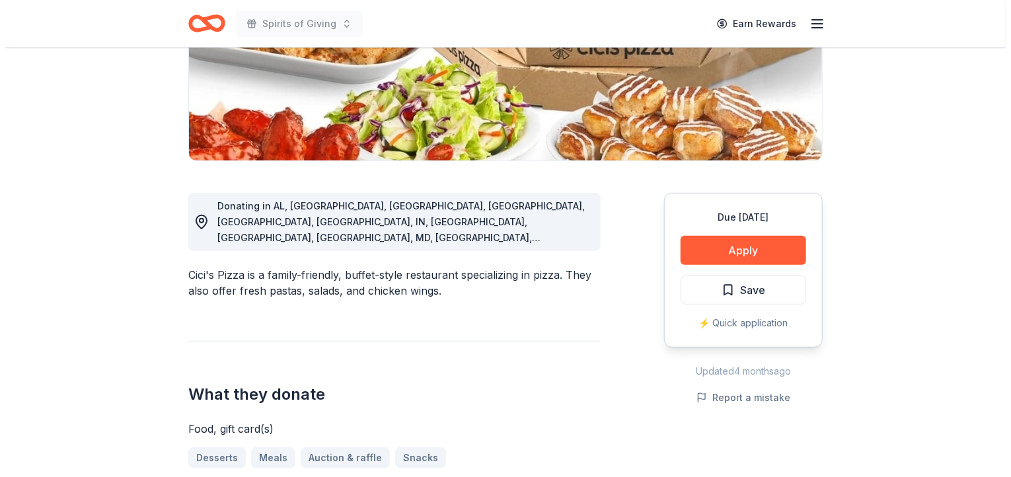
scroll to position [268, 0]
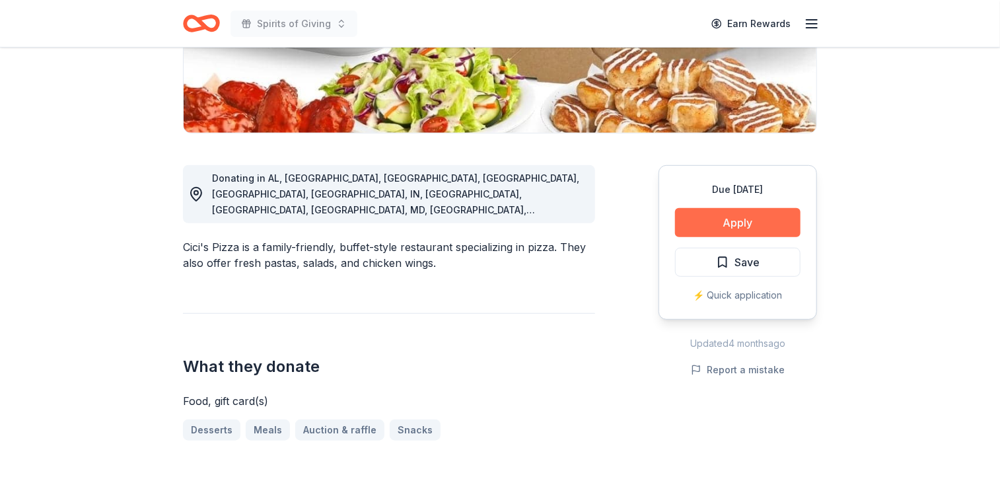
click at [737, 221] on button "Apply" at bounding box center [738, 222] width 126 height 29
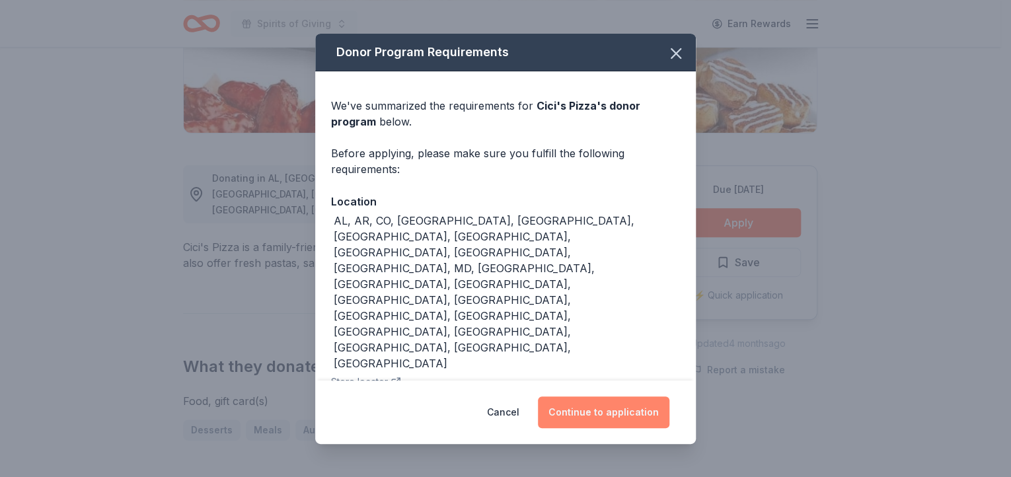
click at [620, 396] on button "Continue to application" at bounding box center [603, 412] width 131 height 32
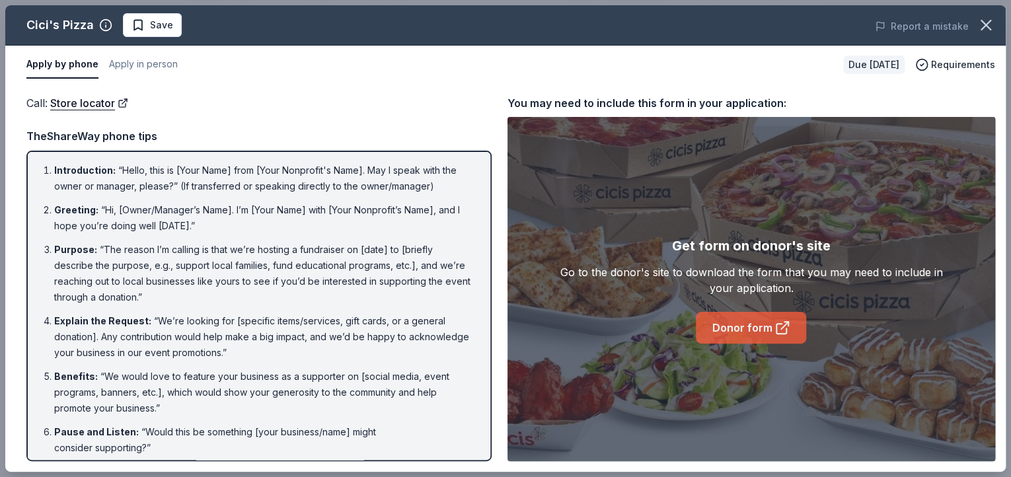
click at [781, 331] on icon at bounding box center [782, 328] width 16 height 16
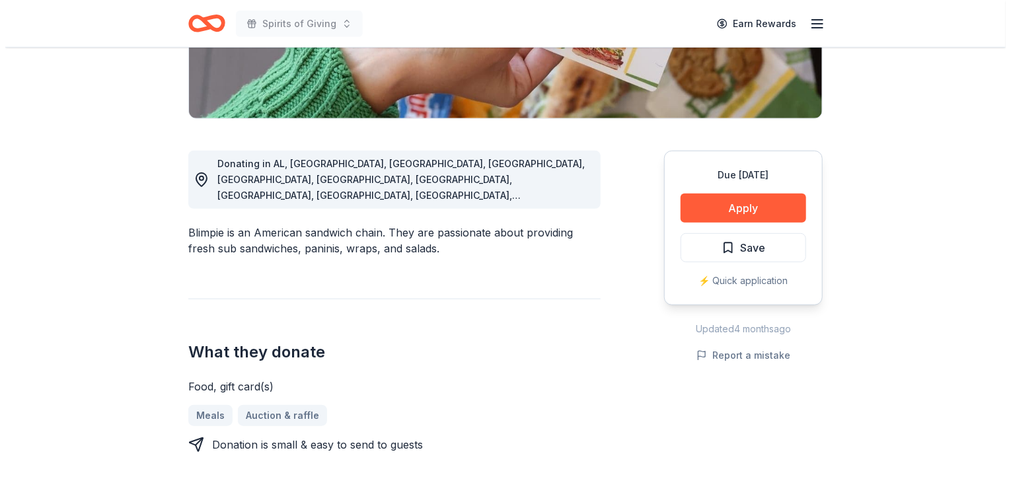
scroll to position [289, 0]
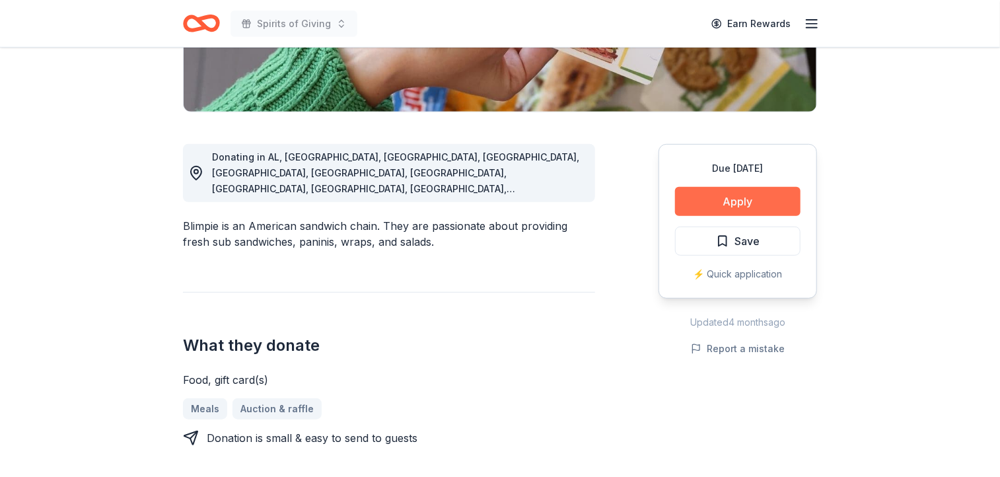
click at [743, 196] on button "Apply" at bounding box center [738, 201] width 126 height 29
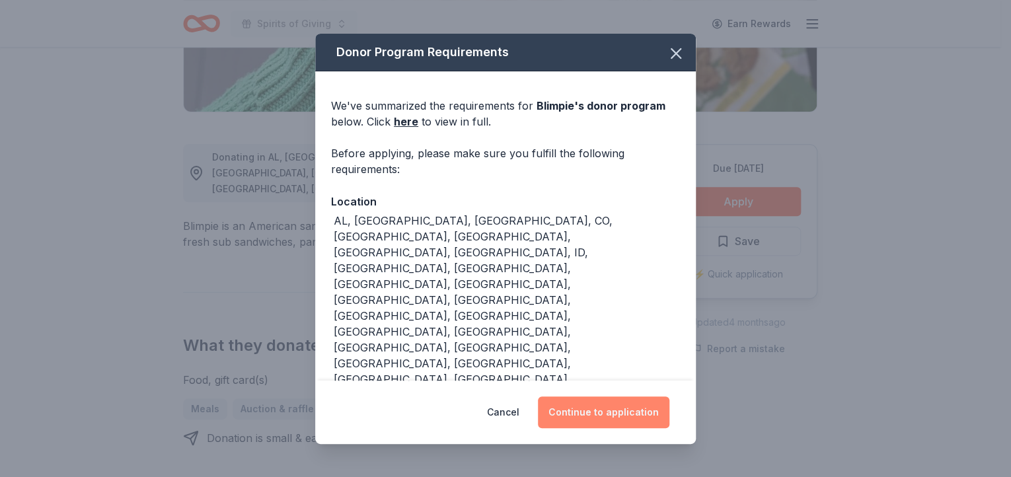
click at [634, 396] on button "Continue to application" at bounding box center [603, 412] width 131 height 32
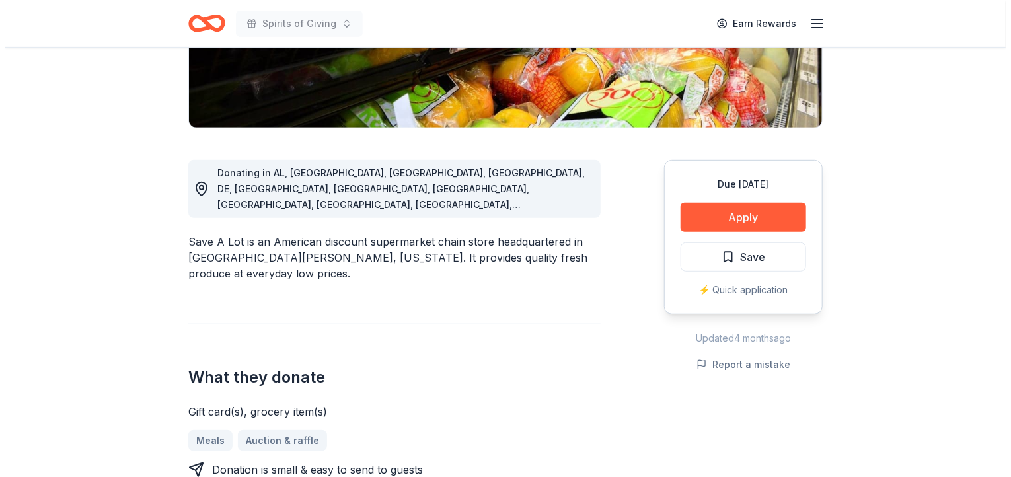
scroll to position [263, 0]
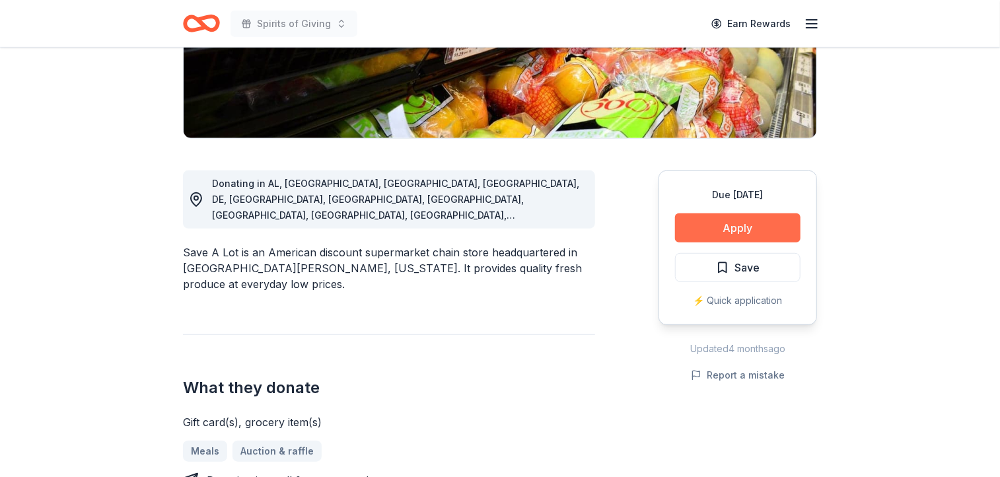
click at [738, 228] on button "Apply" at bounding box center [738, 227] width 126 height 29
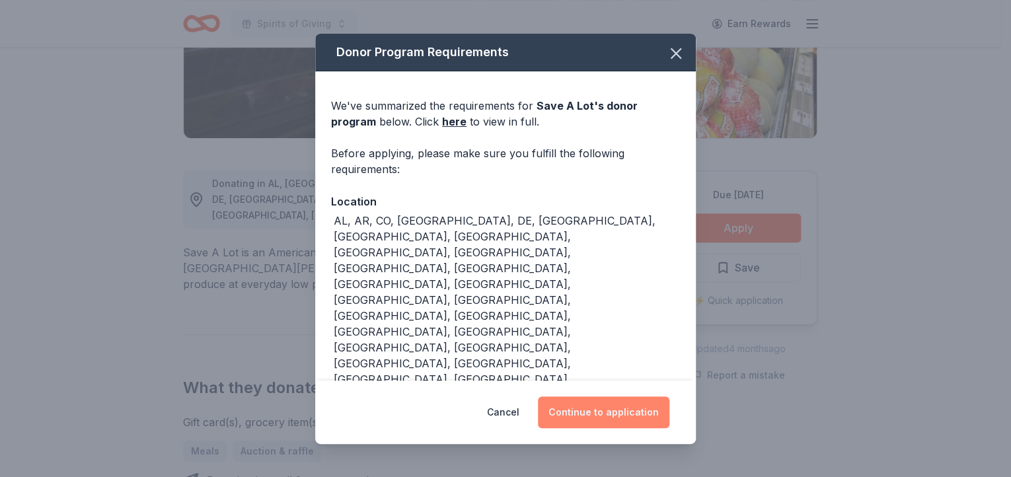
click at [599, 396] on button "Continue to application" at bounding box center [603, 412] width 131 height 32
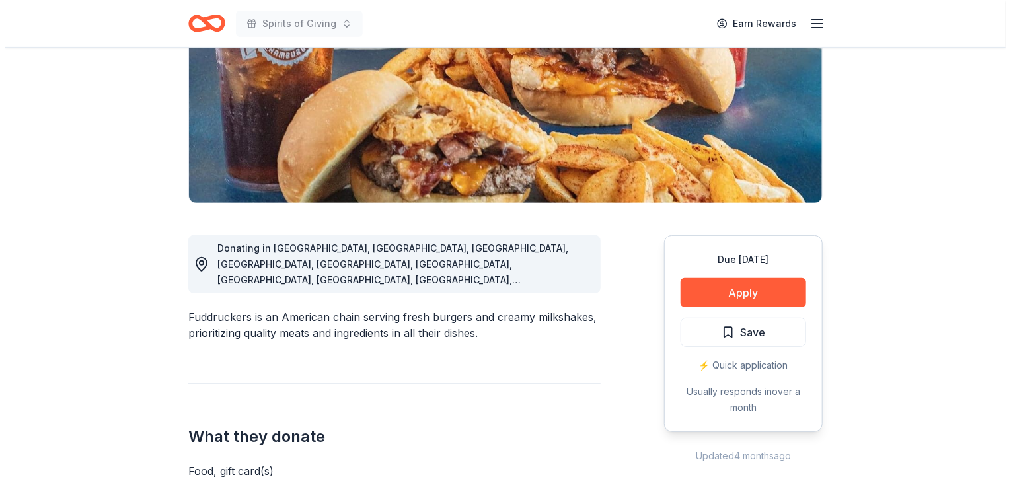
scroll to position [198, 0]
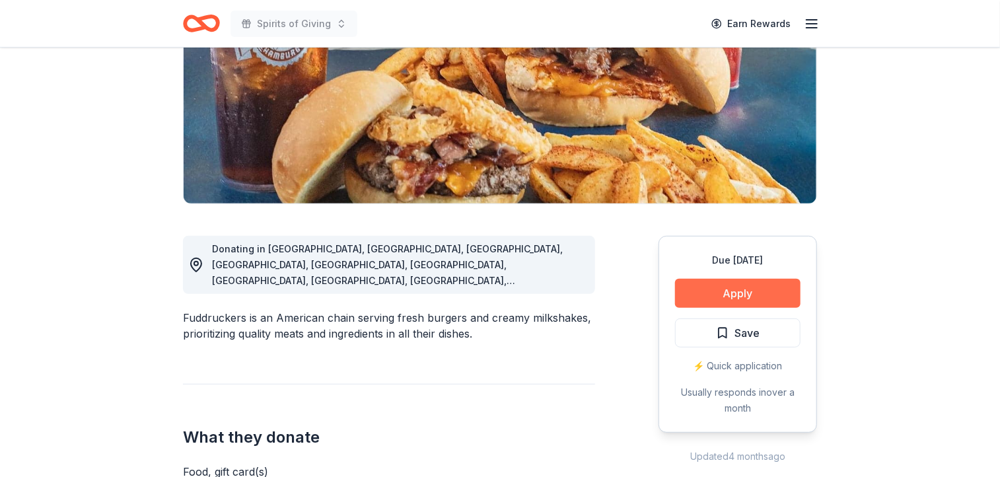
click at [745, 297] on button "Apply" at bounding box center [738, 293] width 126 height 29
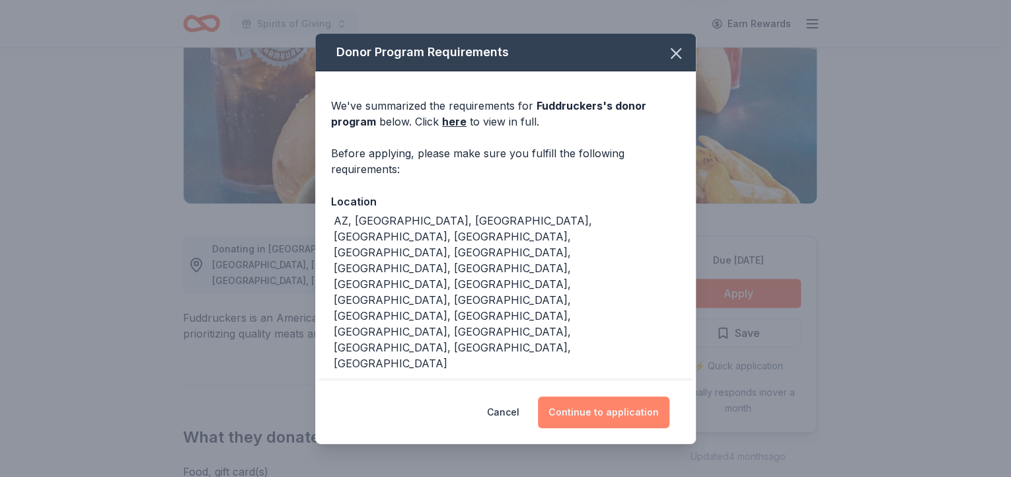
click at [603, 408] on button "Continue to application" at bounding box center [603, 412] width 131 height 32
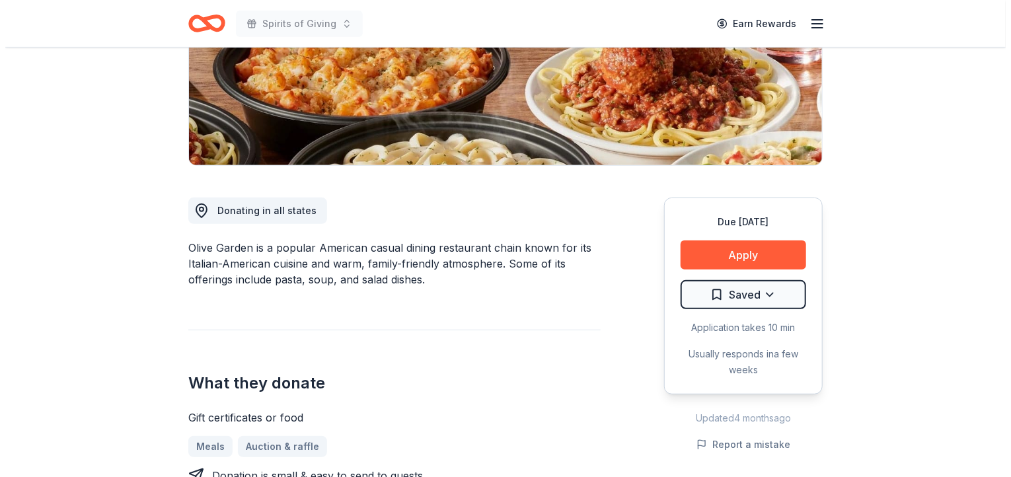
scroll to position [217, 0]
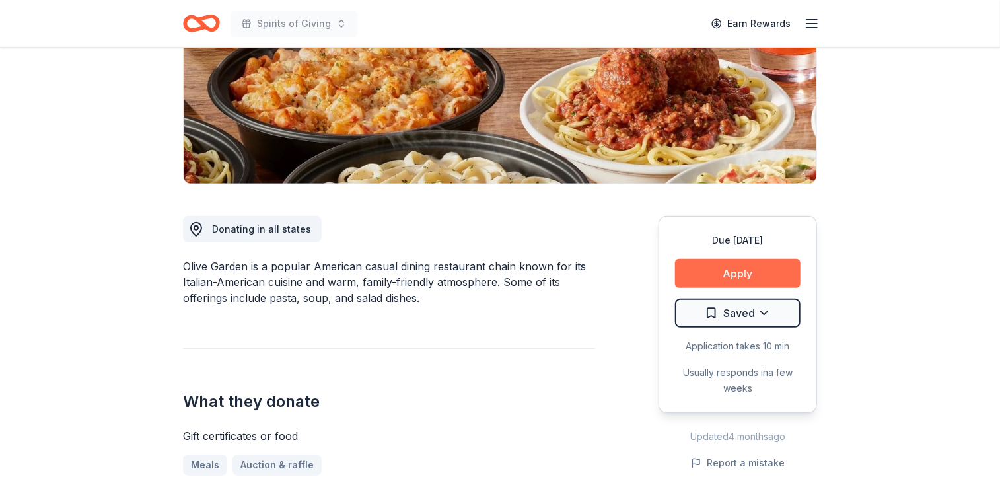
click at [733, 270] on button "Apply" at bounding box center [738, 273] width 126 height 29
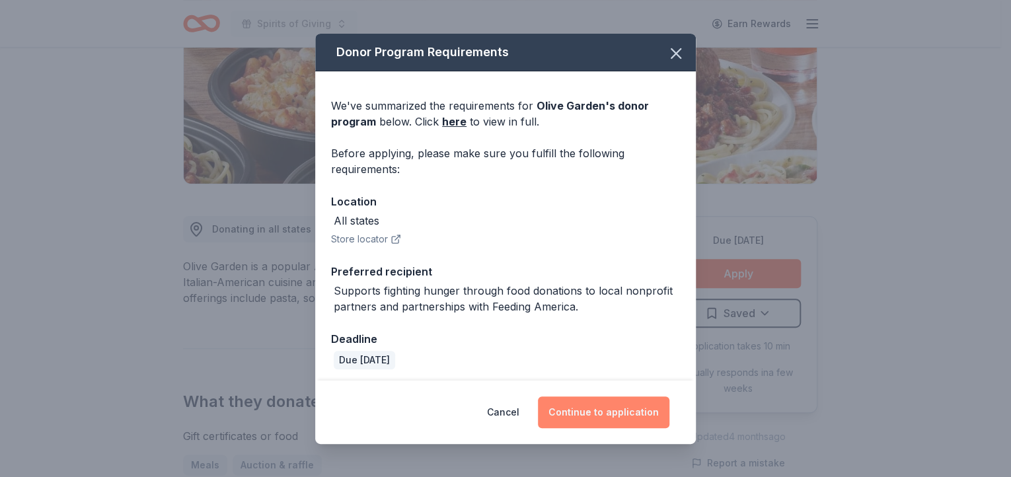
click at [613, 416] on button "Continue to application" at bounding box center [603, 412] width 131 height 32
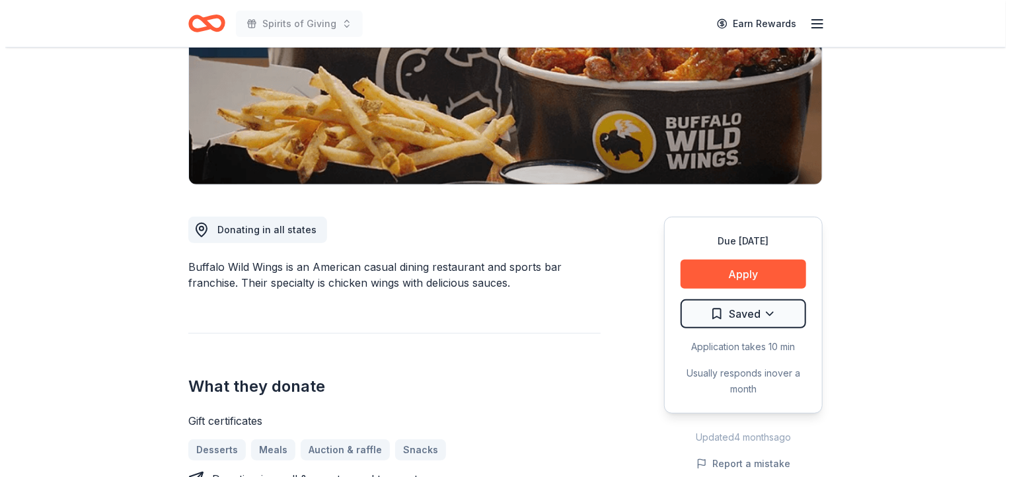
scroll to position [224, 0]
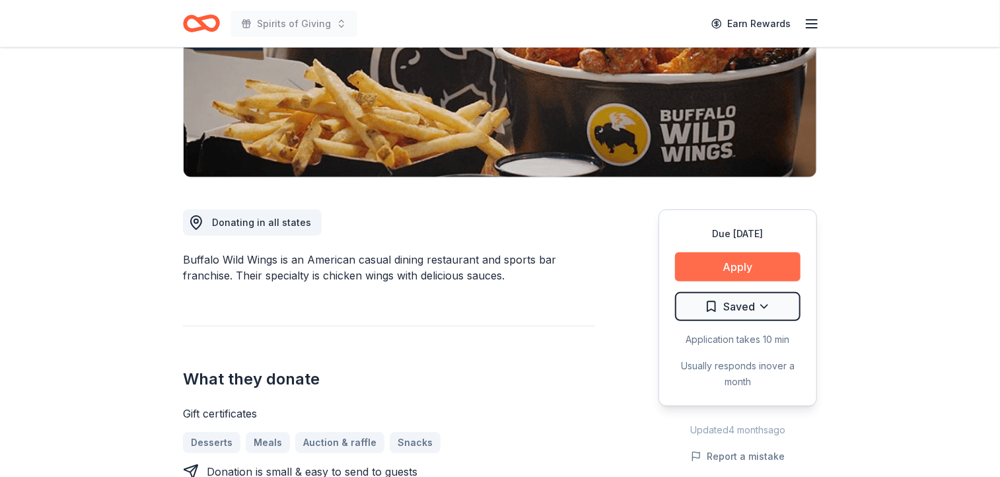
click at [735, 266] on button "Apply" at bounding box center [738, 266] width 126 height 29
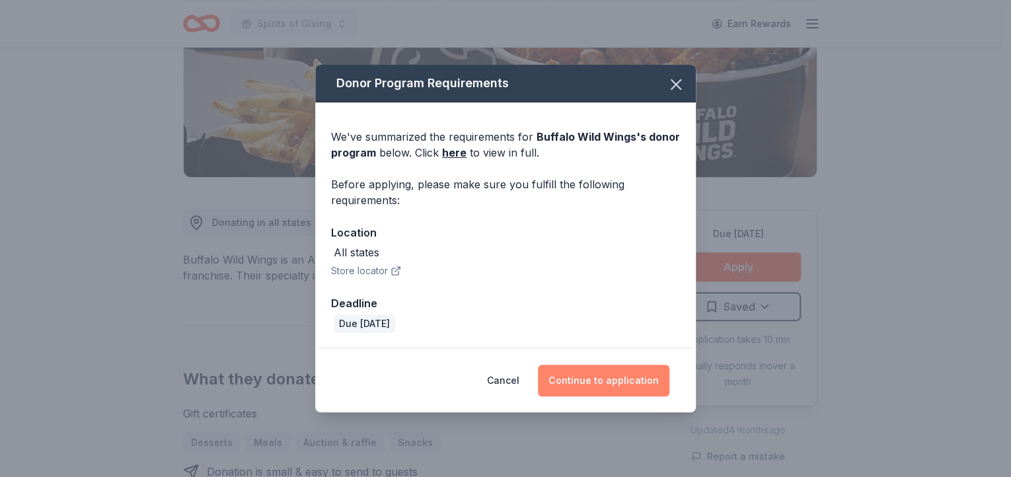
click at [624, 381] on button "Continue to application" at bounding box center [603, 381] width 131 height 32
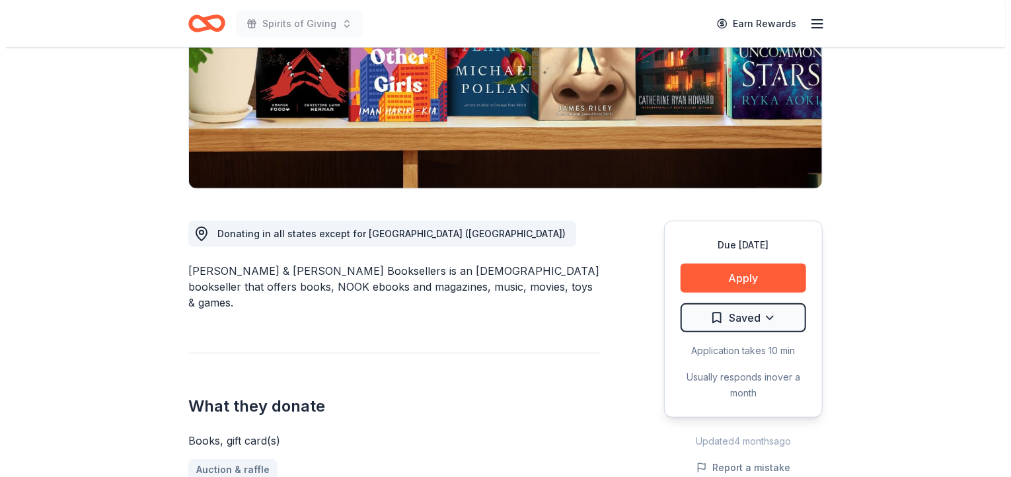
scroll to position [226, 0]
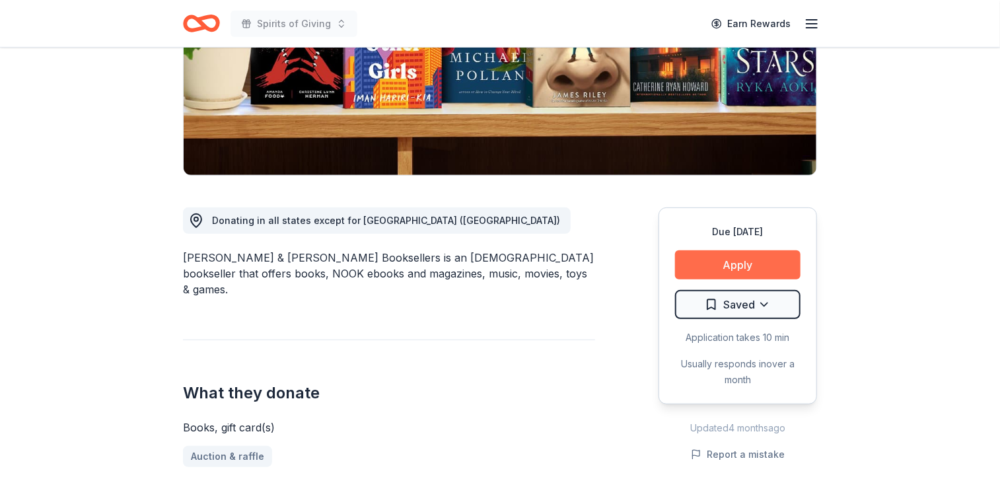
click at [750, 262] on button "Apply" at bounding box center [738, 264] width 126 height 29
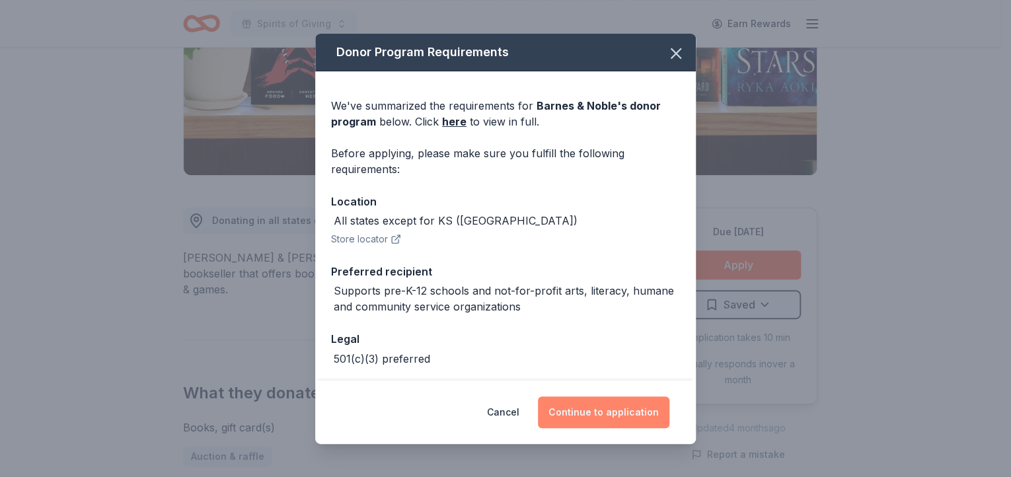
click at [603, 410] on button "Continue to application" at bounding box center [603, 412] width 131 height 32
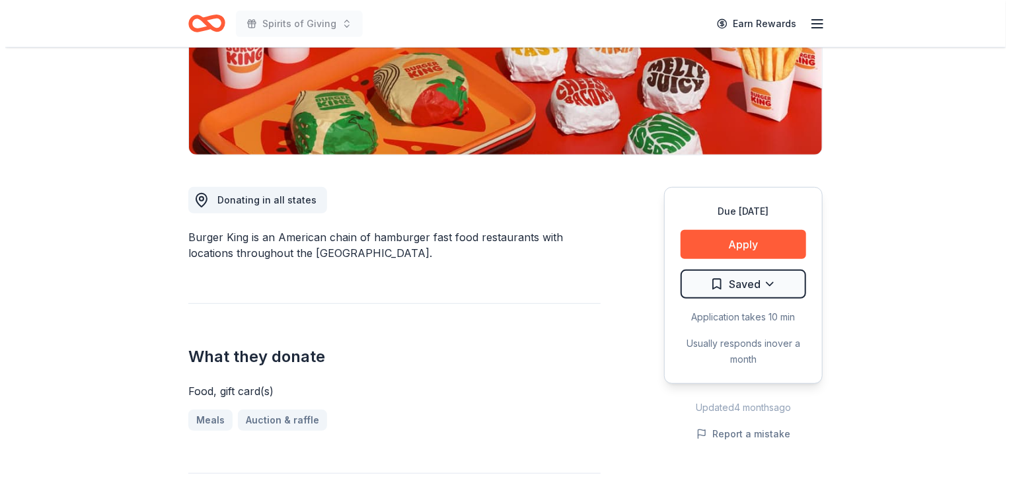
scroll to position [278, 0]
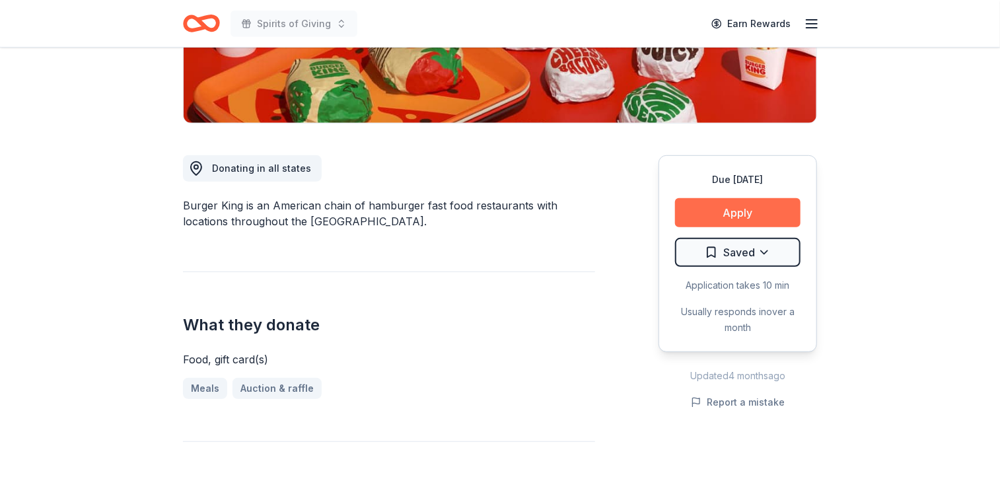
click at [741, 208] on button "Apply" at bounding box center [738, 212] width 126 height 29
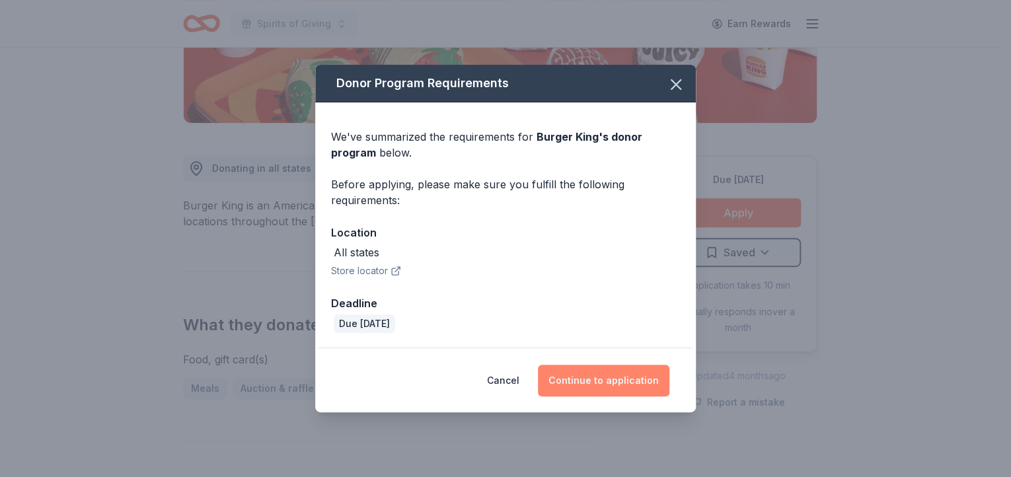
click at [623, 379] on button "Continue to application" at bounding box center [603, 381] width 131 height 32
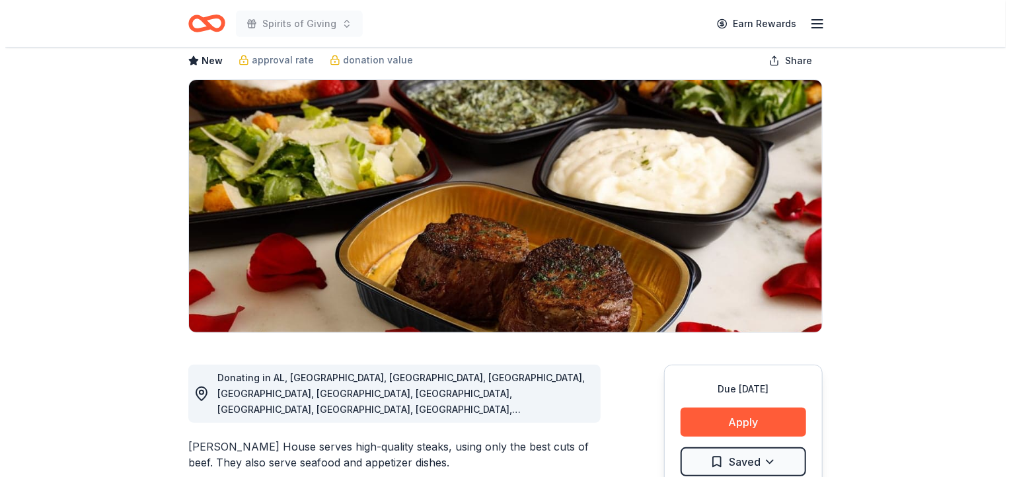
scroll to position [106, 0]
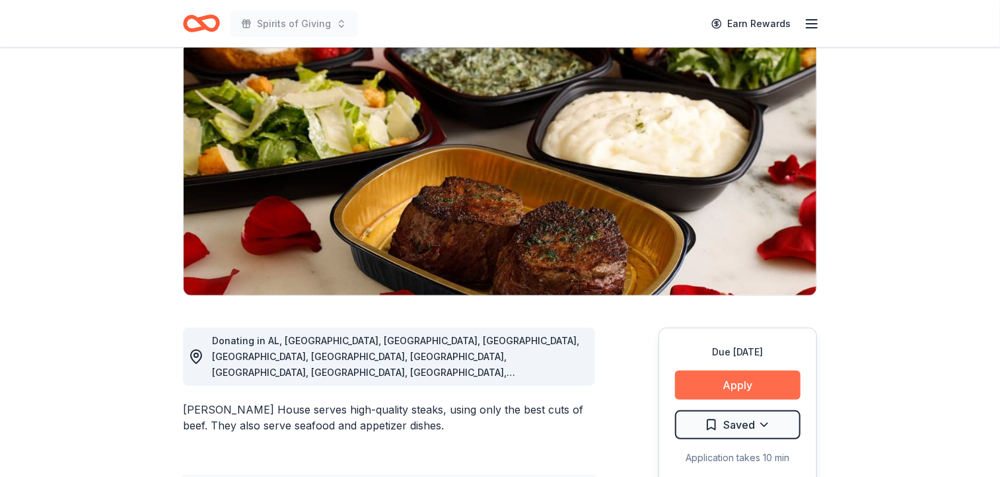
click at [747, 383] on button "Apply" at bounding box center [738, 385] width 126 height 29
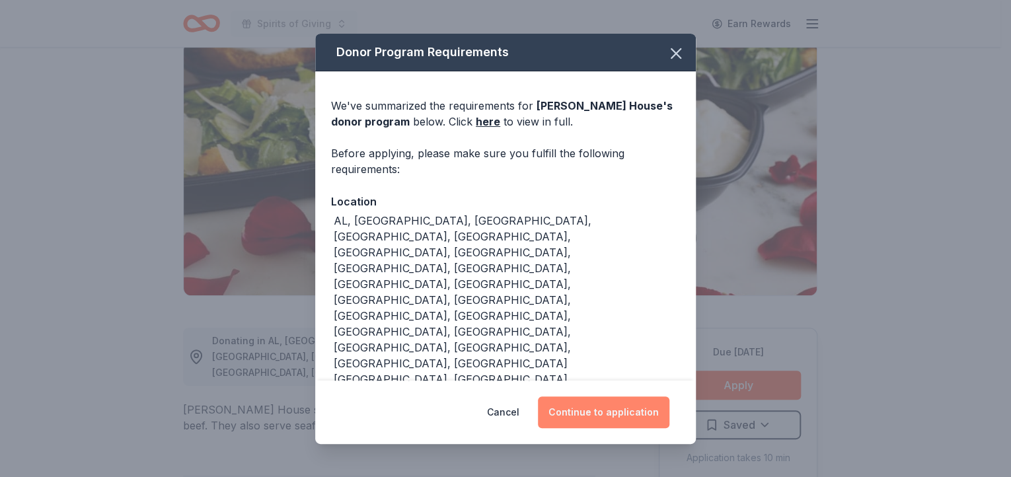
click at [619, 396] on button "Continue to application" at bounding box center [603, 412] width 131 height 32
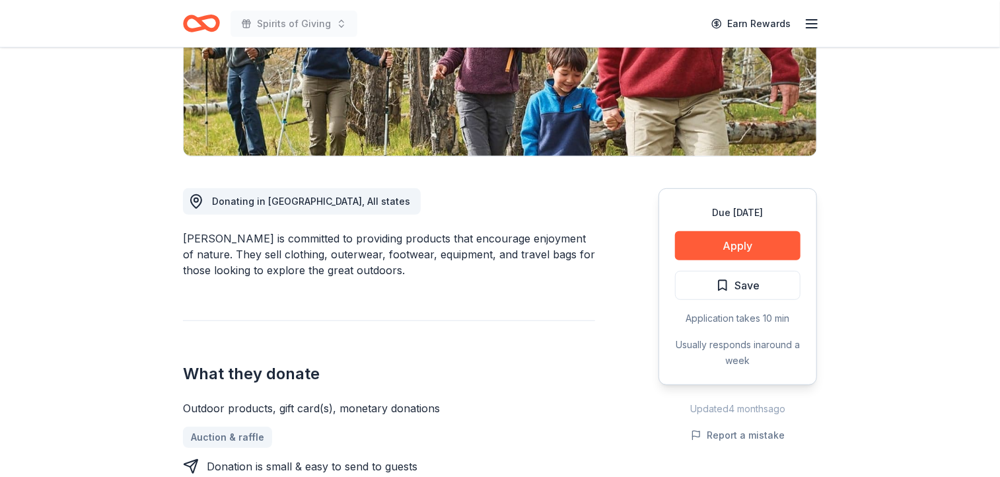
scroll to position [294, 0]
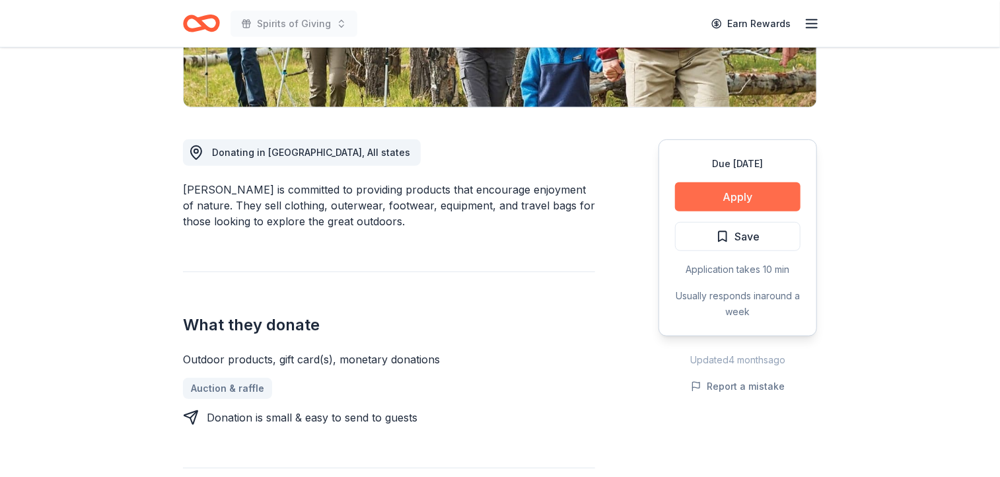
click at [745, 196] on button "Apply" at bounding box center [738, 196] width 126 height 29
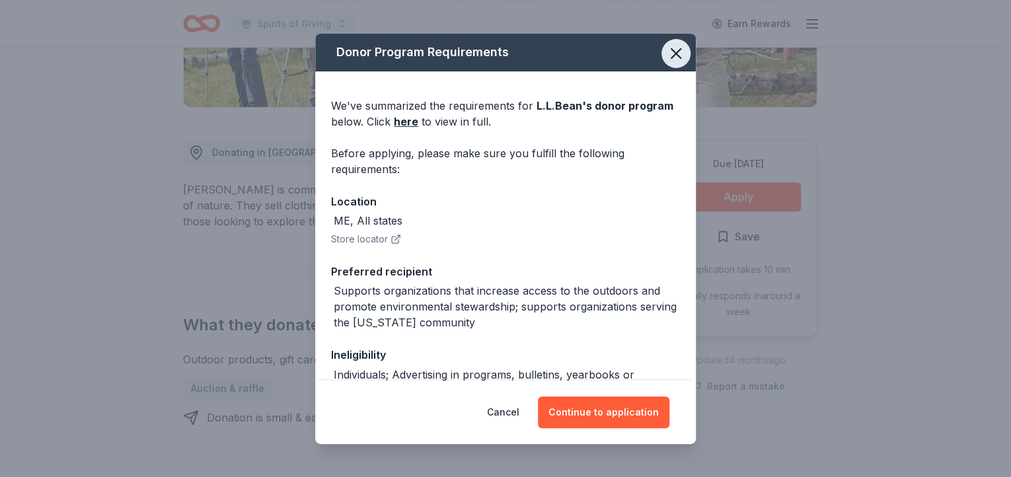
click at [671, 56] on icon "button" at bounding box center [676, 53] width 18 height 18
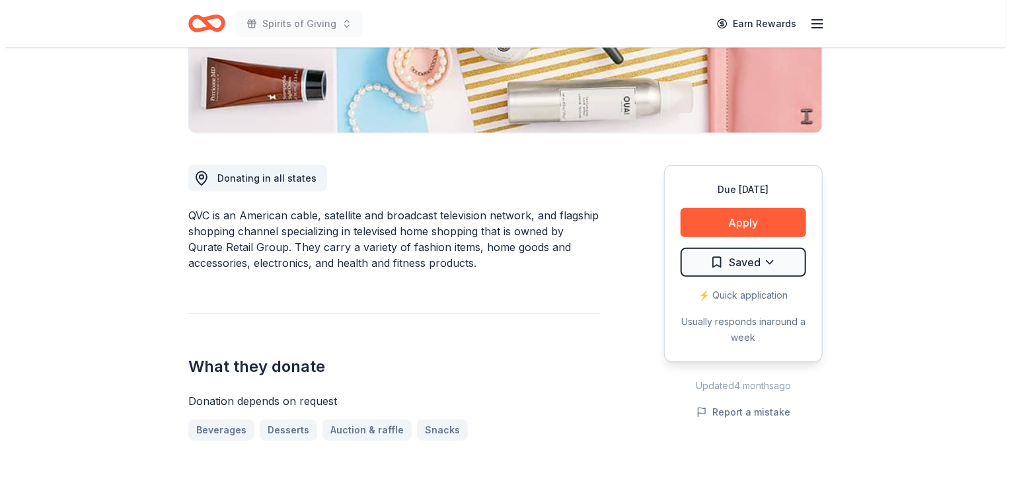
scroll to position [275, 0]
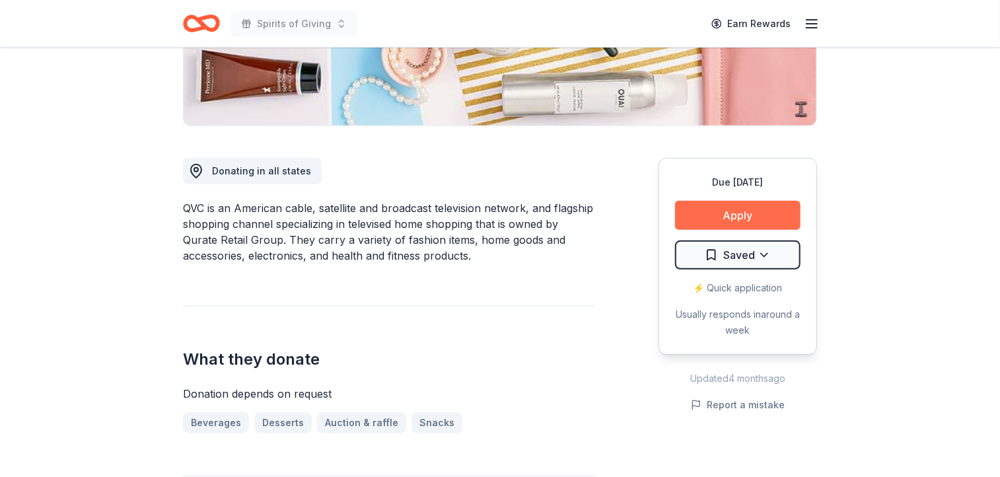
click at [737, 213] on button "Apply" at bounding box center [738, 215] width 126 height 29
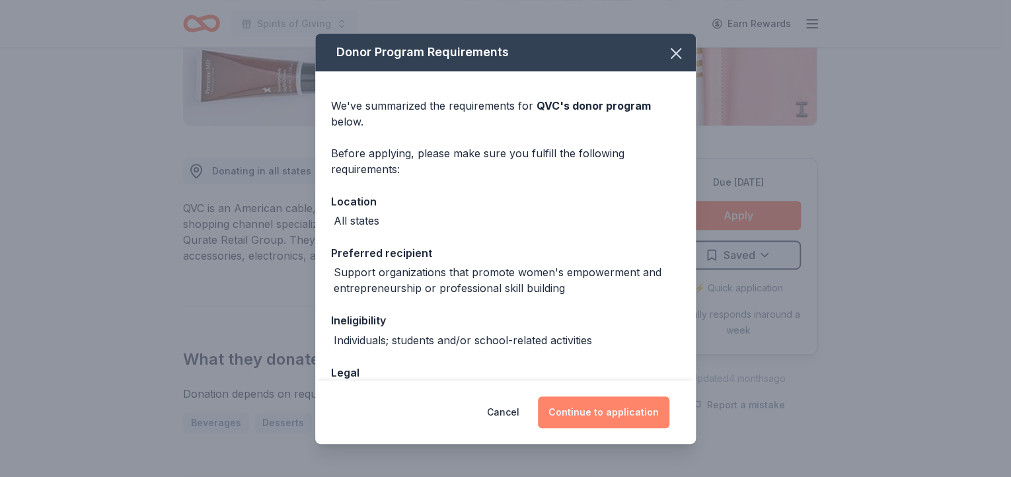
click at [614, 413] on button "Continue to application" at bounding box center [603, 412] width 131 height 32
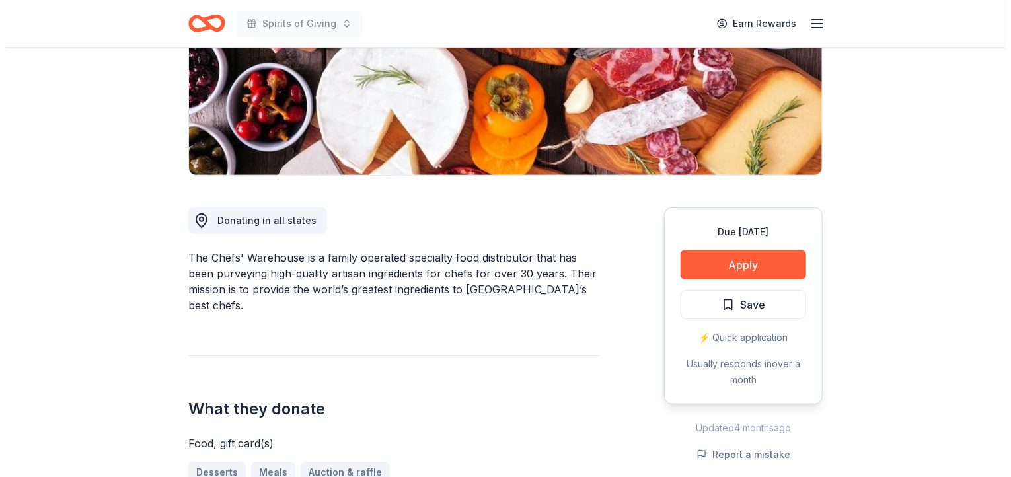
scroll to position [254, 0]
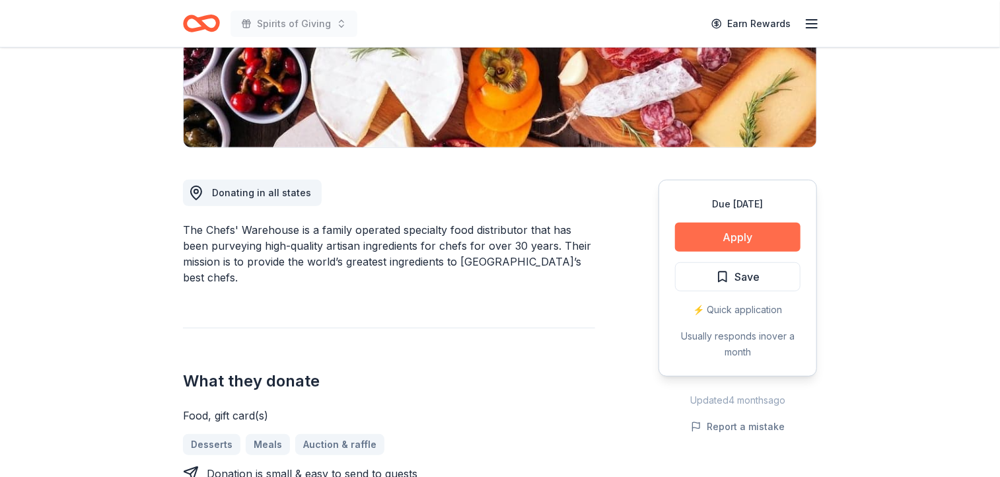
click at [753, 233] on button "Apply" at bounding box center [738, 237] width 126 height 29
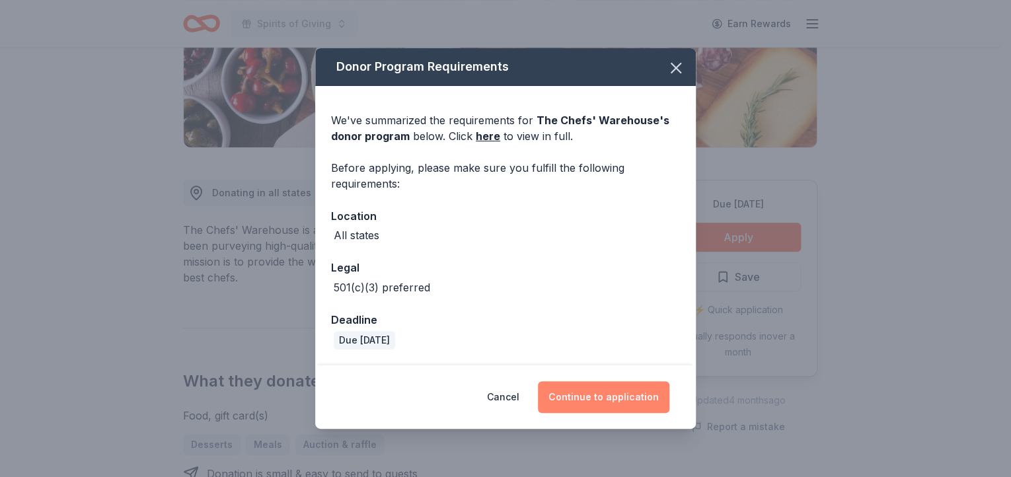
click at [628, 397] on button "Continue to application" at bounding box center [603, 397] width 131 height 32
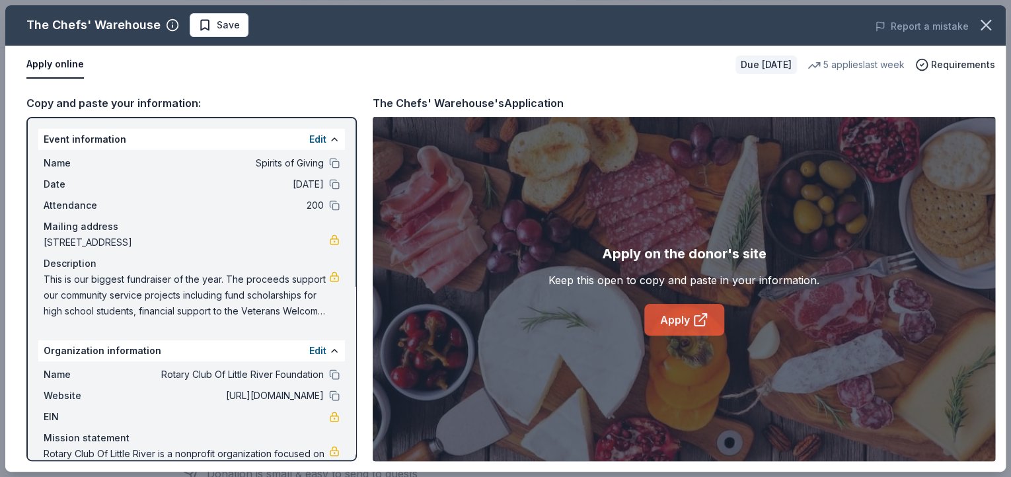
click at [692, 320] on icon at bounding box center [700, 320] width 16 height 16
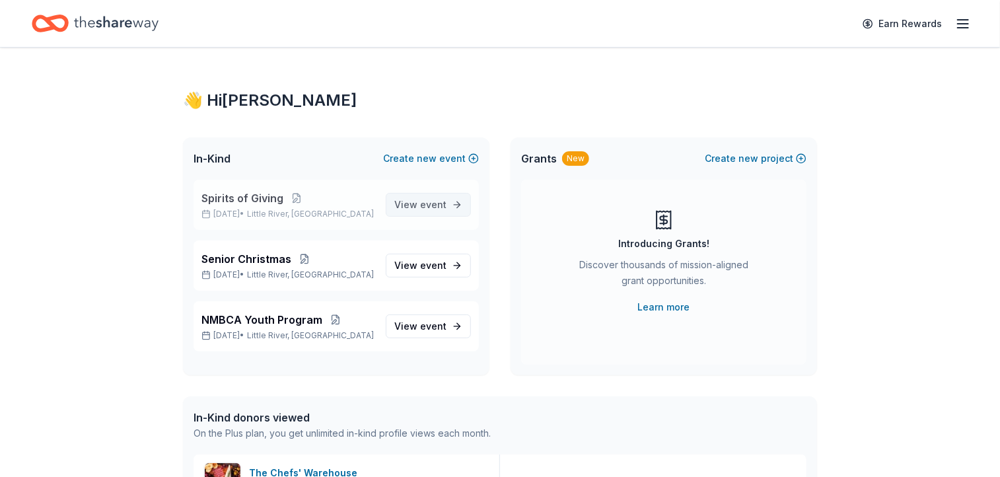
drag, startPoint x: 0, startPoint y: 0, endPoint x: 435, endPoint y: 205, distance: 481.4
click at [435, 205] on span "event" at bounding box center [433, 204] width 26 height 11
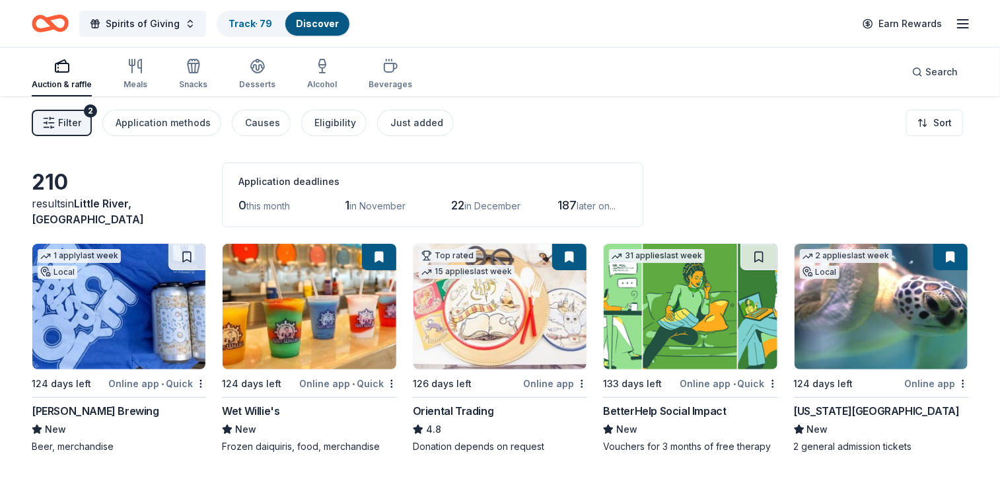
click at [964, 22] on icon "button" at bounding box center [963, 24] width 16 height 16
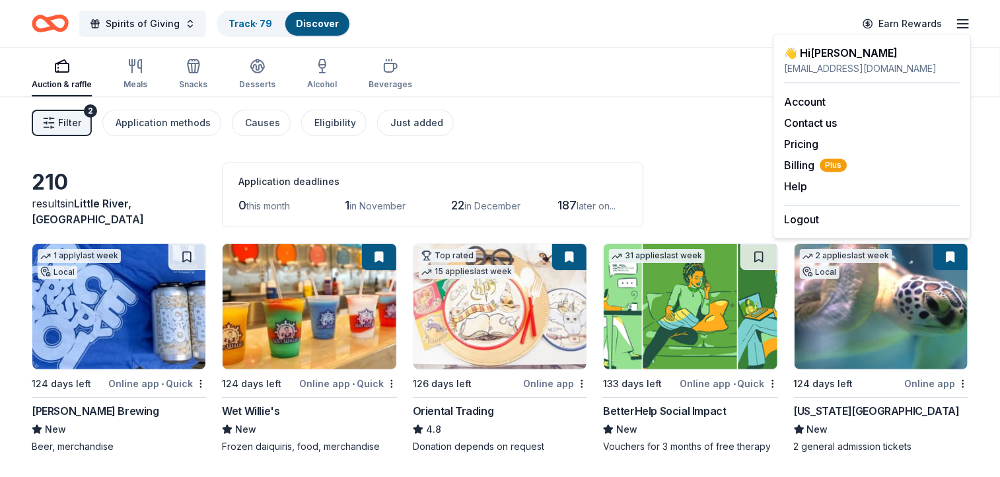
click at [964, 22] on icon "button" at bounding box center [963, 24] width 16 height 16
